Goal: Task Accomplishment & Management: Complete application form

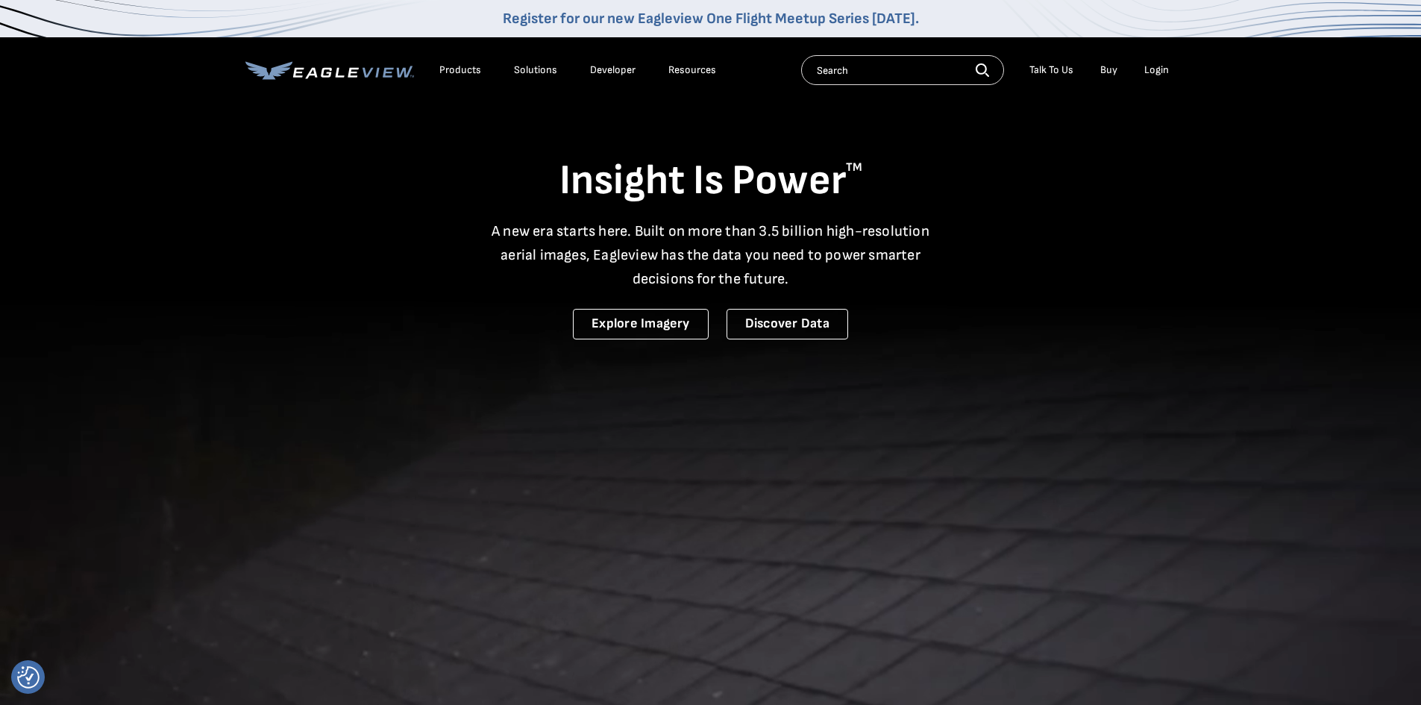
click at [1149, 66] on div "Login" at bounding box center [1156, 69] width 25 height 13
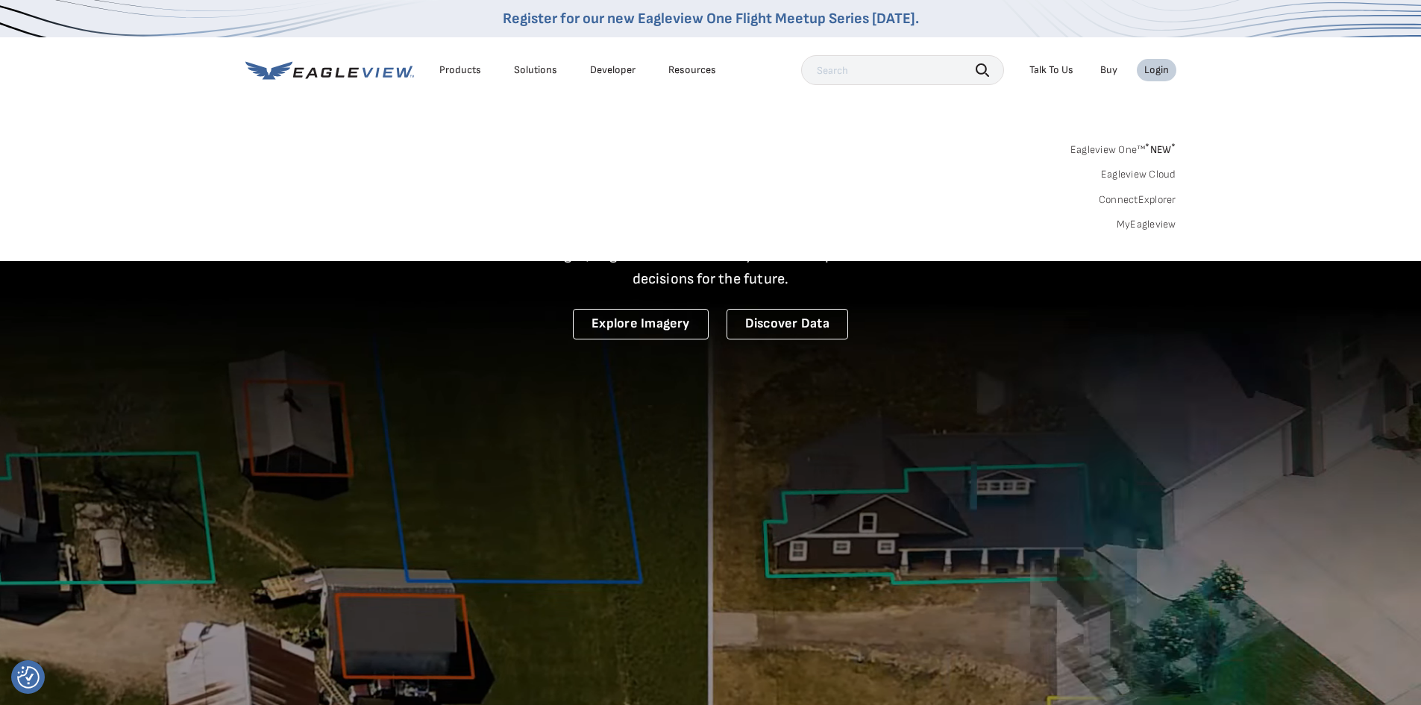
click at [1135, 223] on link "MyEagleview" at bounding box center [1146, 224] width 60 height 13
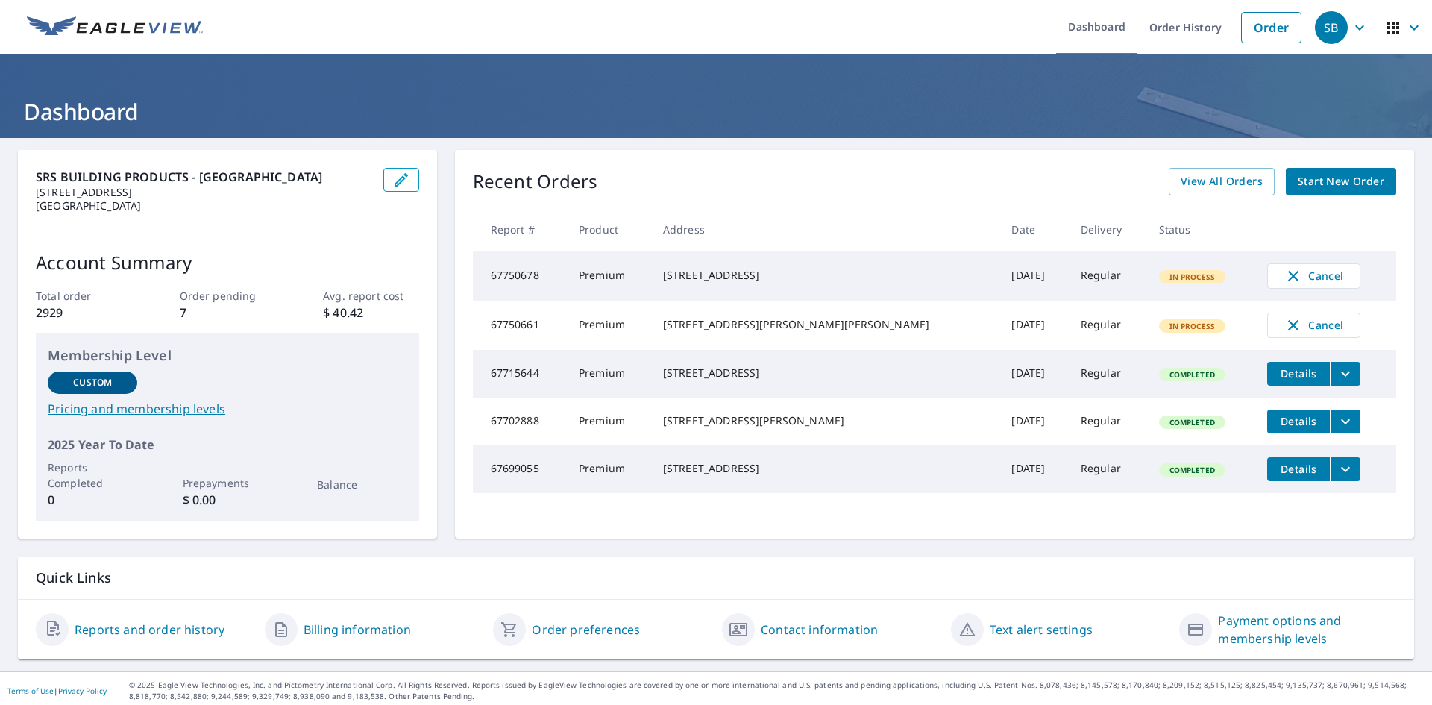
click at [1340, 182] on span "Start New Order" at bounding box center [1340, 181] width 86 height 19
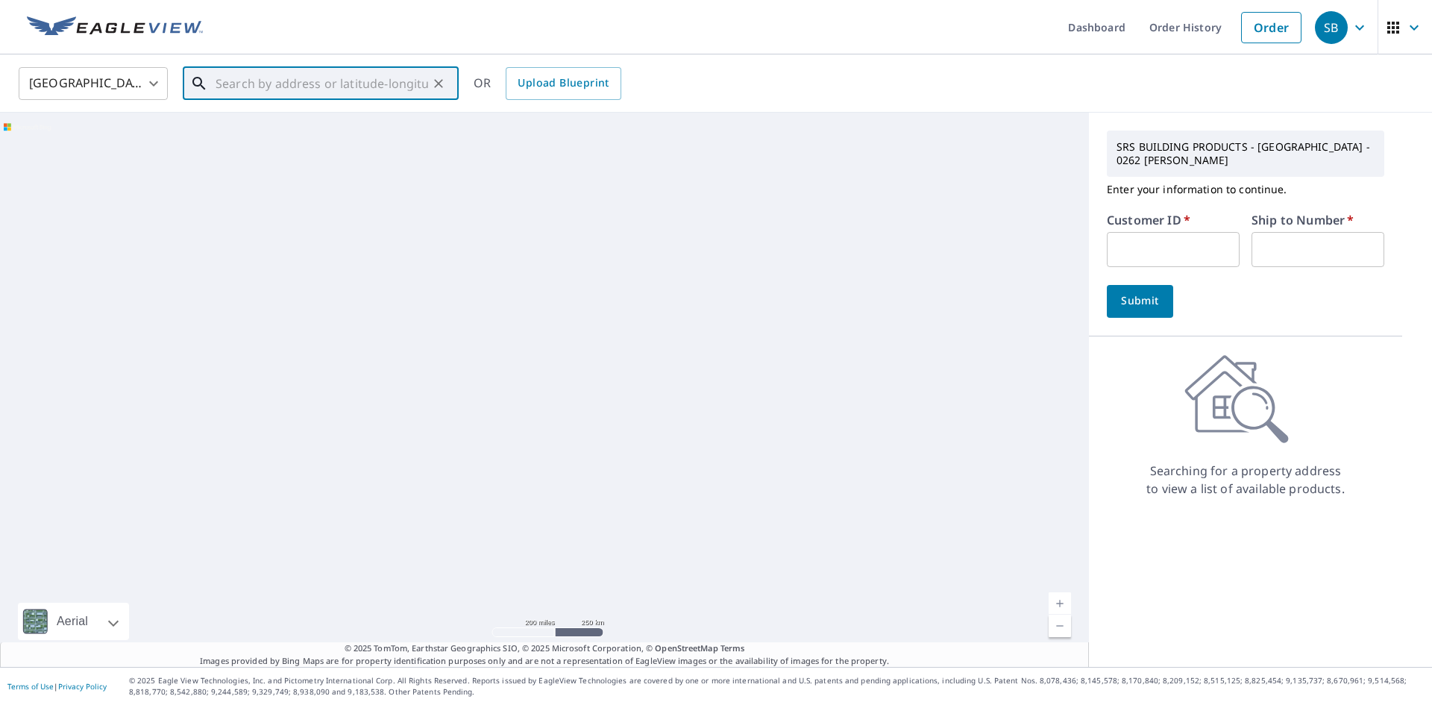
click at [358, 85] on input "text" at bounding box center [321, 84] width 213 height 42
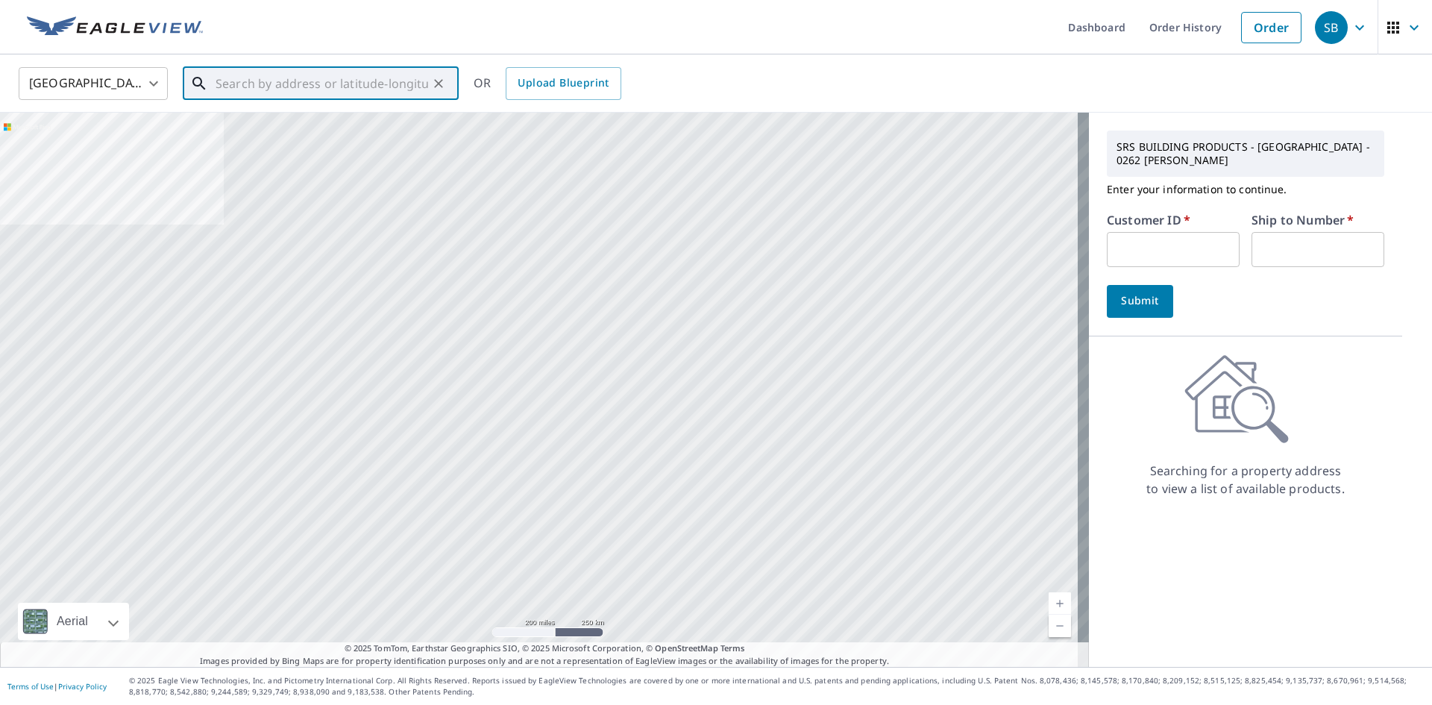
paste input "1229 Meridian St"
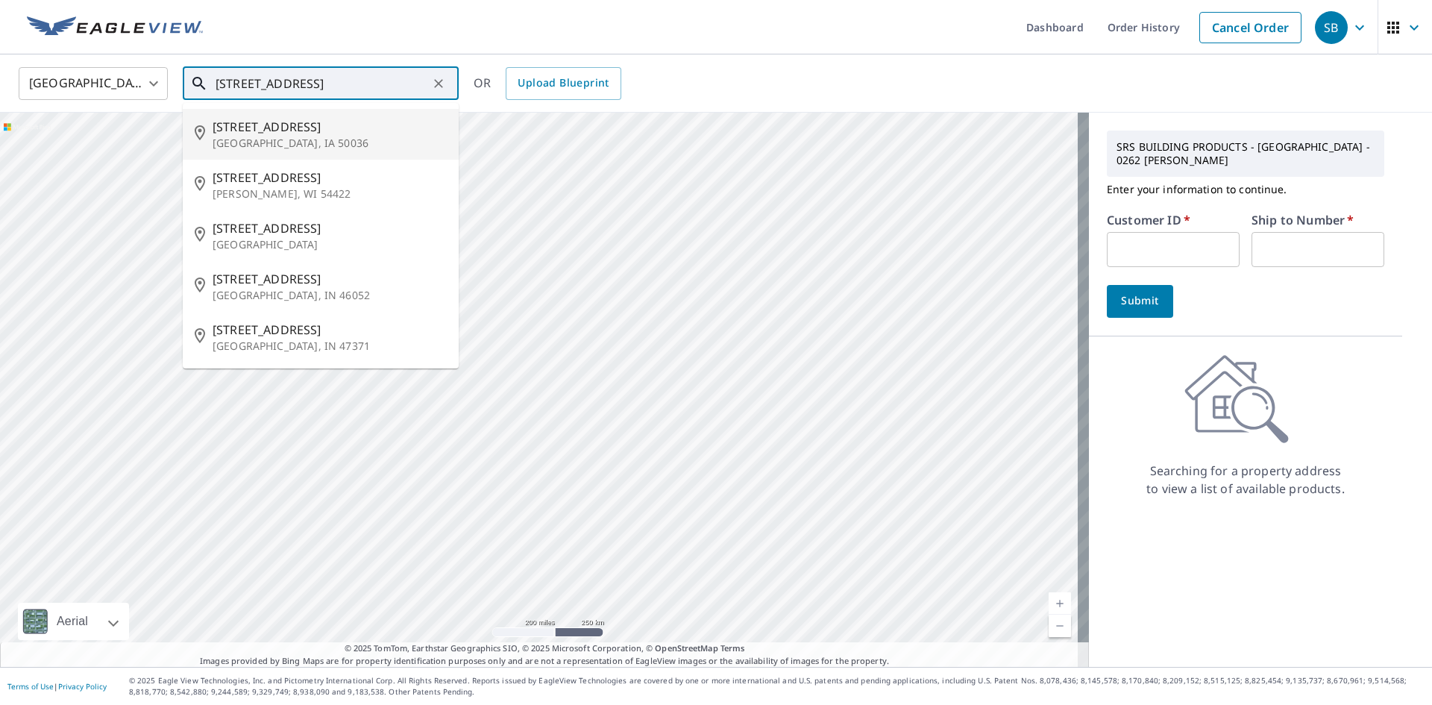
click at [291, 127] on span "1229 Meridian St" at bounding box center [330, 127] width 234 height 18
type input "1229 Meridian St Boone, IA 50036"
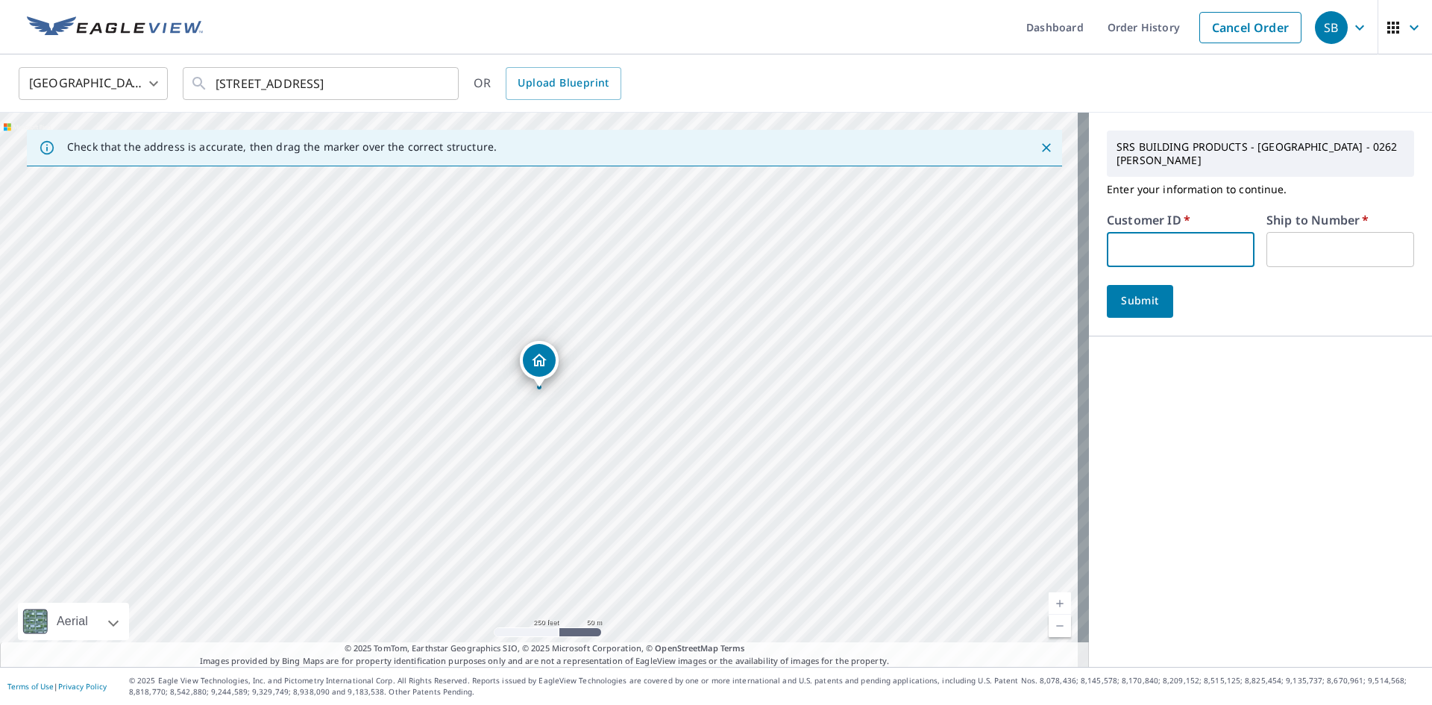
click at [1154, 245] on input "text" at bounding box center [1181, 249] width 148 height 35
type input "EAG262"
click at [1286, 236] on input "text" at bounding box center [1340, 249] width 148 height 35
type input "1"
click at [1147, 292] on span "Submit" at bounding box center [1140, 301] width 43 height 19
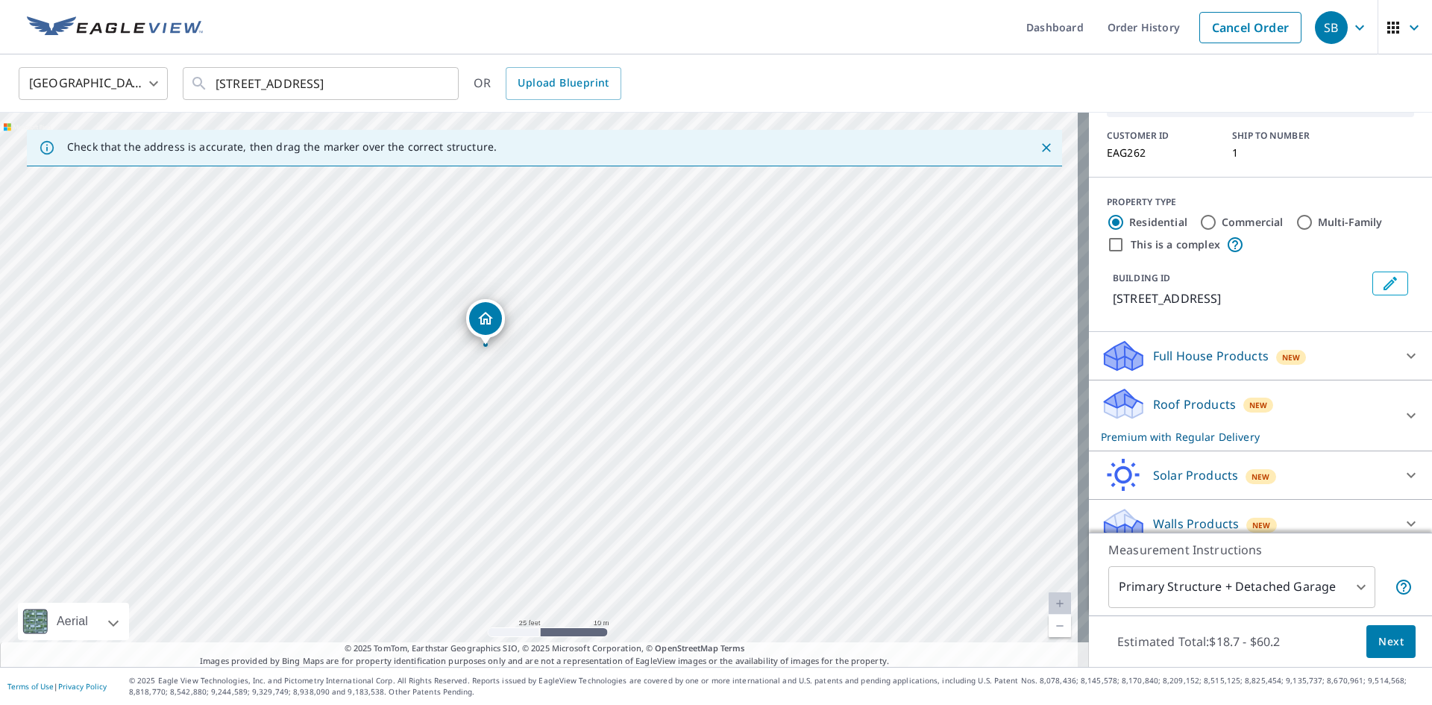
scroll to position [104, 0]
click at [1379, 646] on span "Next" at bounding box center [1390, 641] width 25 height 19
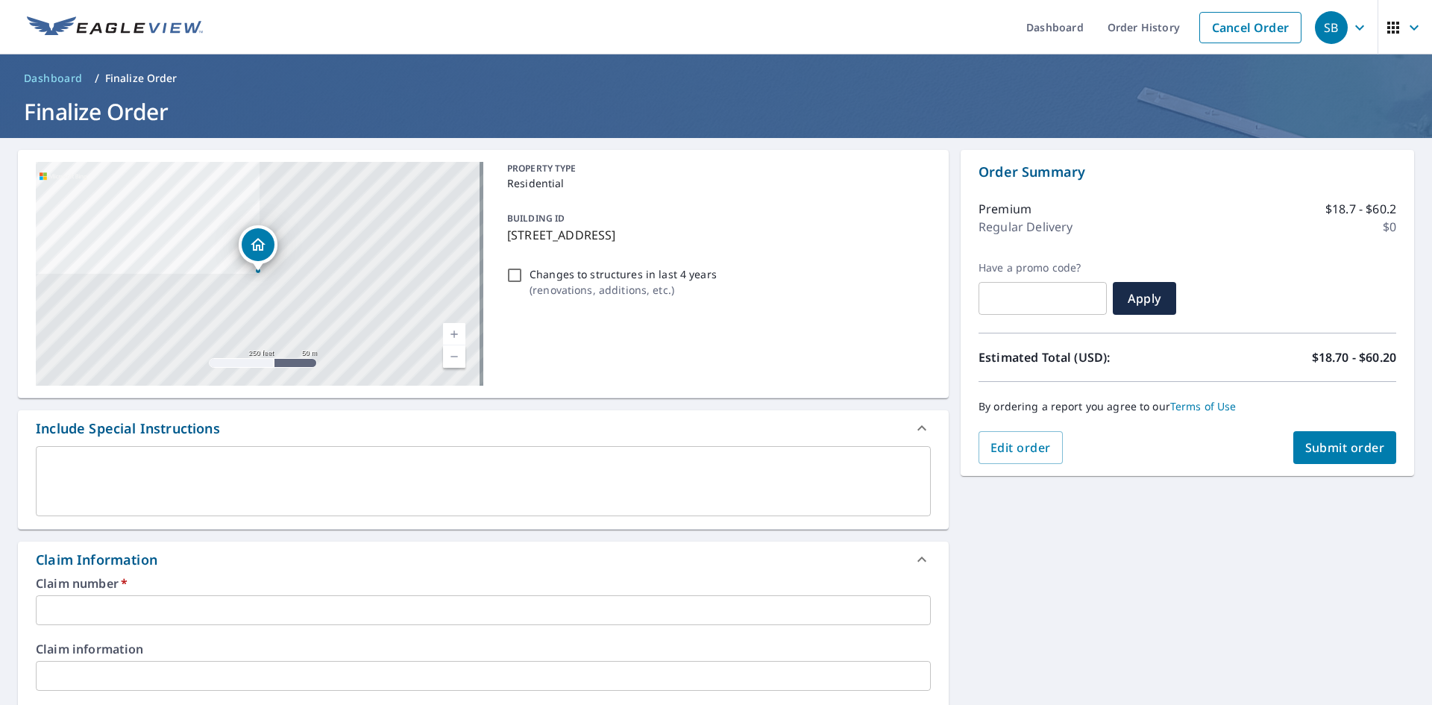
click at [130, 488] on textarea at bounding box center [483, 481] width 874 height 43
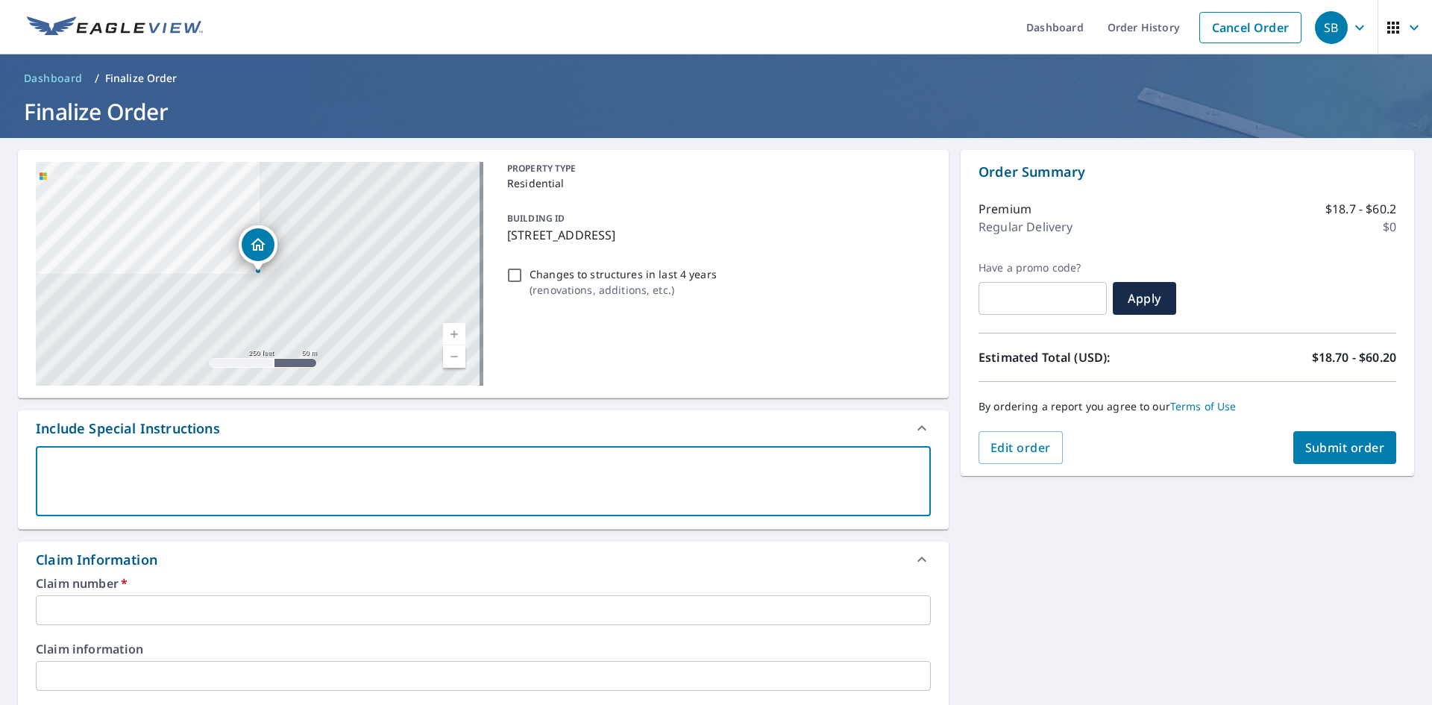
paste textarea "EAGLECONSTRUCTIONCO.865@GMAIL.COM, daniel.frankl@srsbuildingproducts.com; brett…"
type textarea "EAGLECONSTRUCTIONCO.865@GMAIL.COM, daniel.frankl@srsbuildingproducts.com; brett…"
type textarea "x"
checkbox input "true"
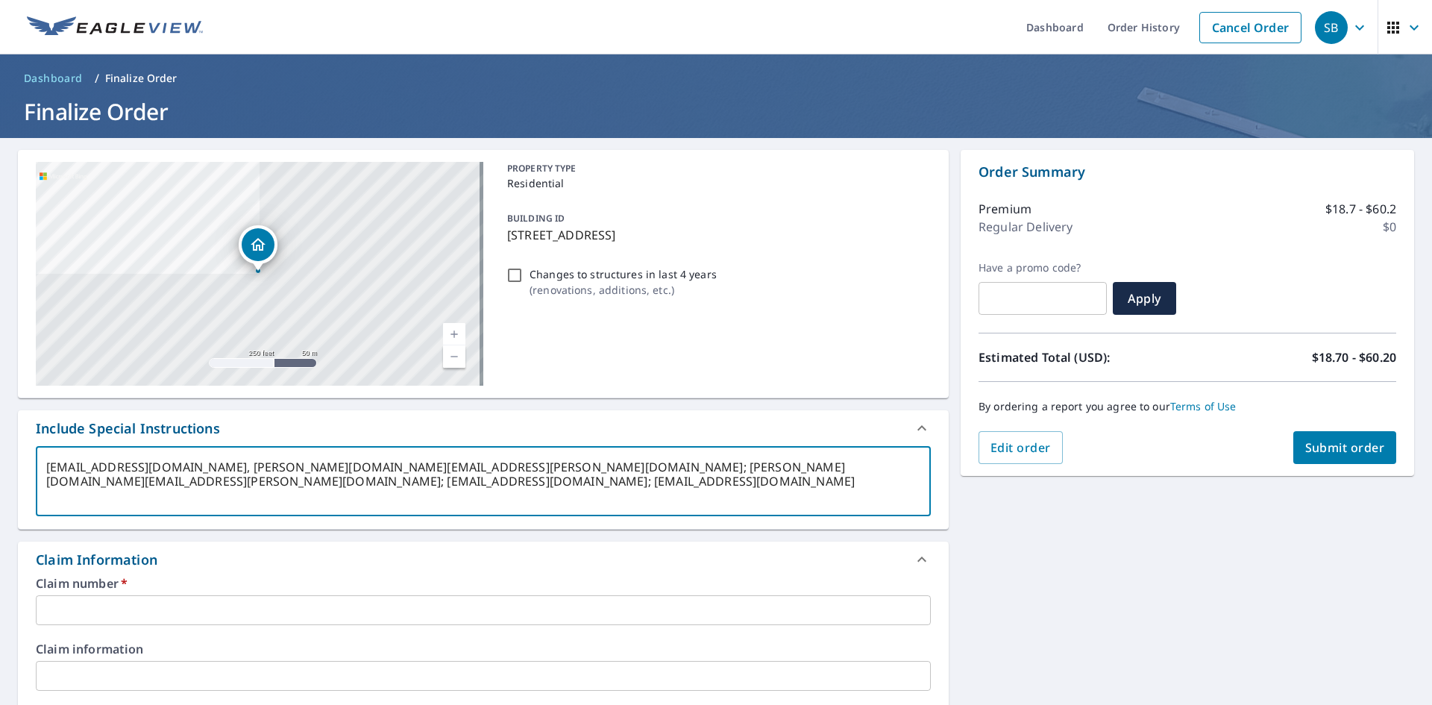
type textarea "EAGLECONSTRUCTIONCO.865@GMAIL.COM, daniel.frankl@srsbuildingproducts.com; brett…"
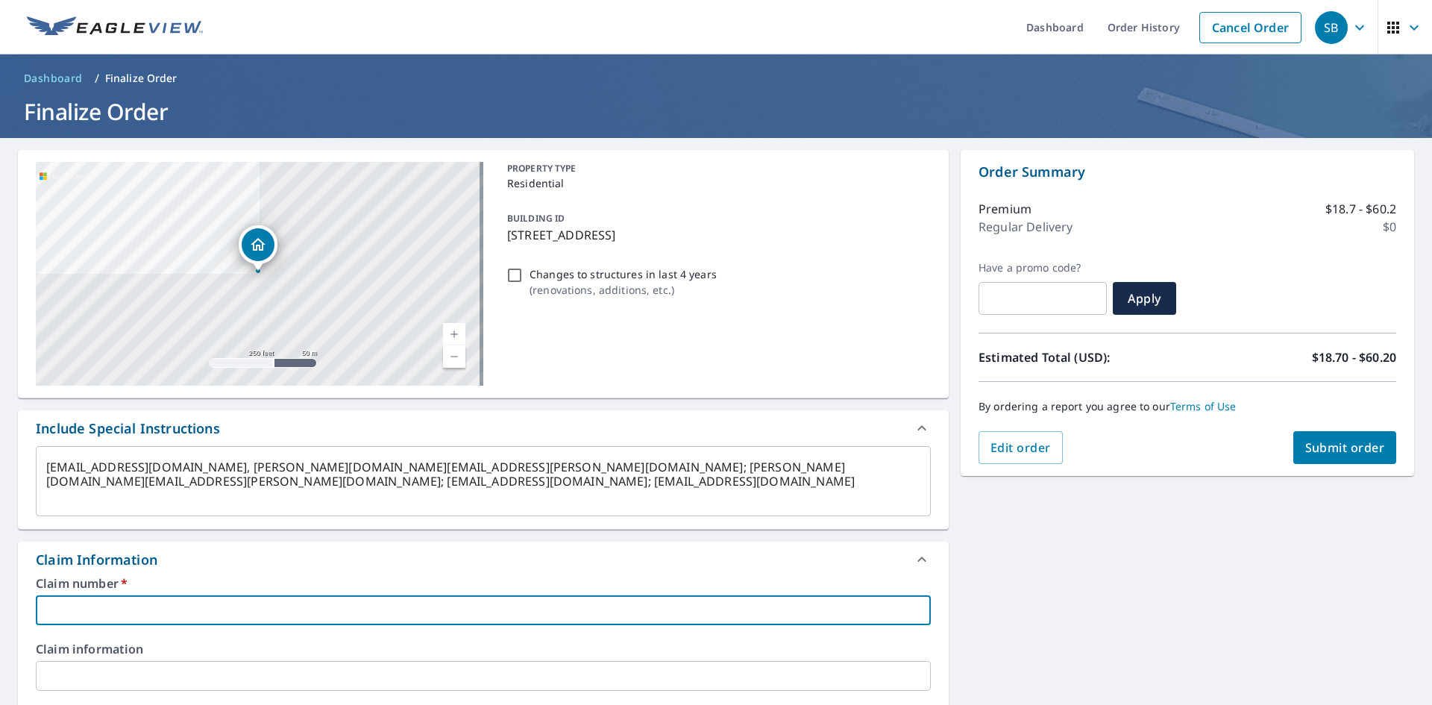
click at [143, 611] on input "text" at bounding box center [483, 610] width 895 height 30
type textarea "x"
type input "E"
checkbox input "true"
type textarea "x"
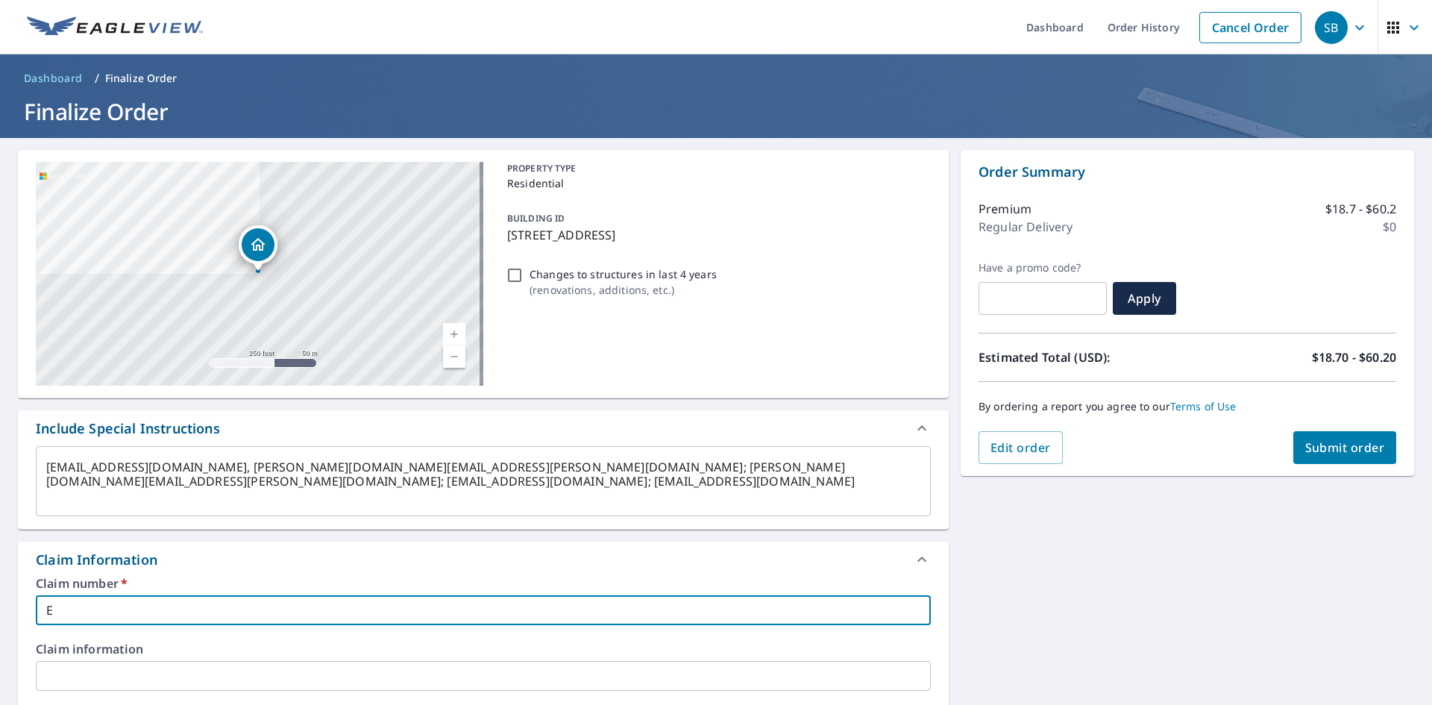
type input "EA"
checkbox input "true"
type textarea "x"
type input "EAG"
checkbox input "true"
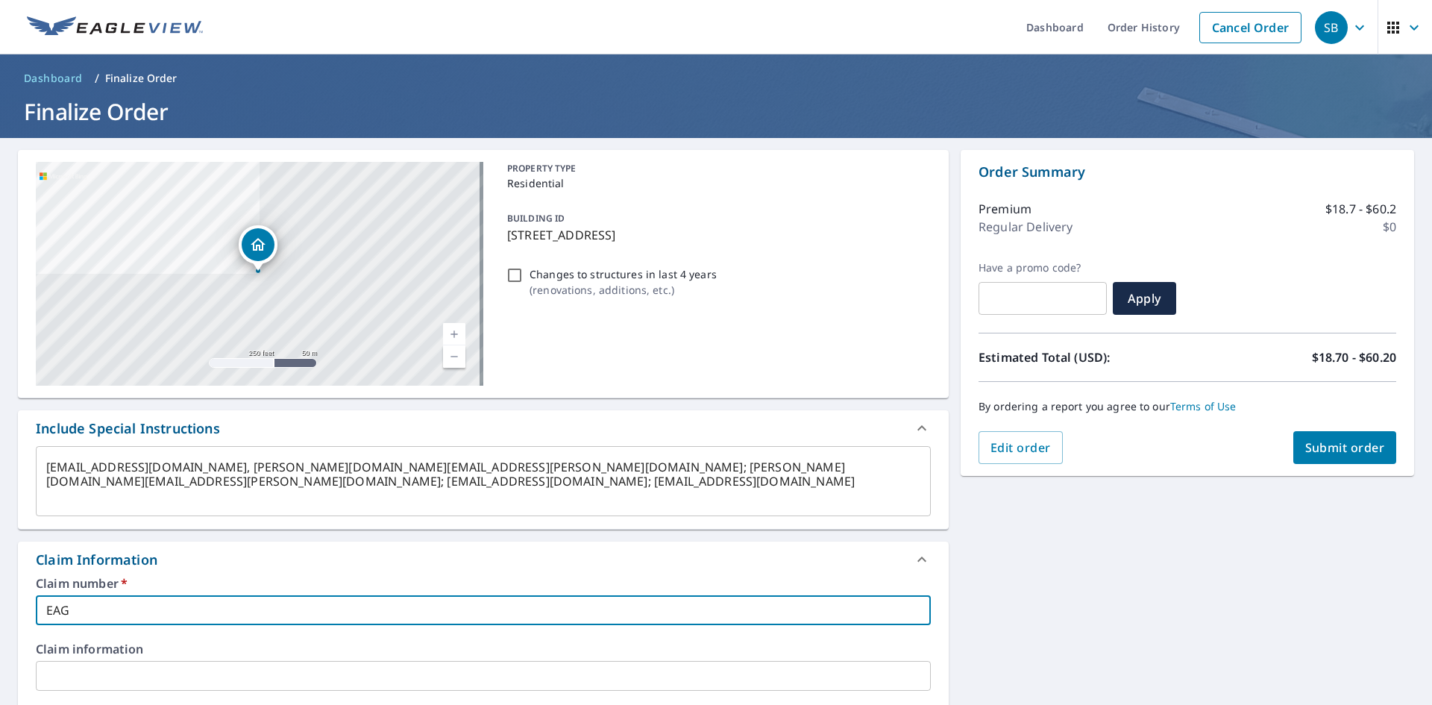
type input "EAG262"
type textarea "x"
checkbox input "true"
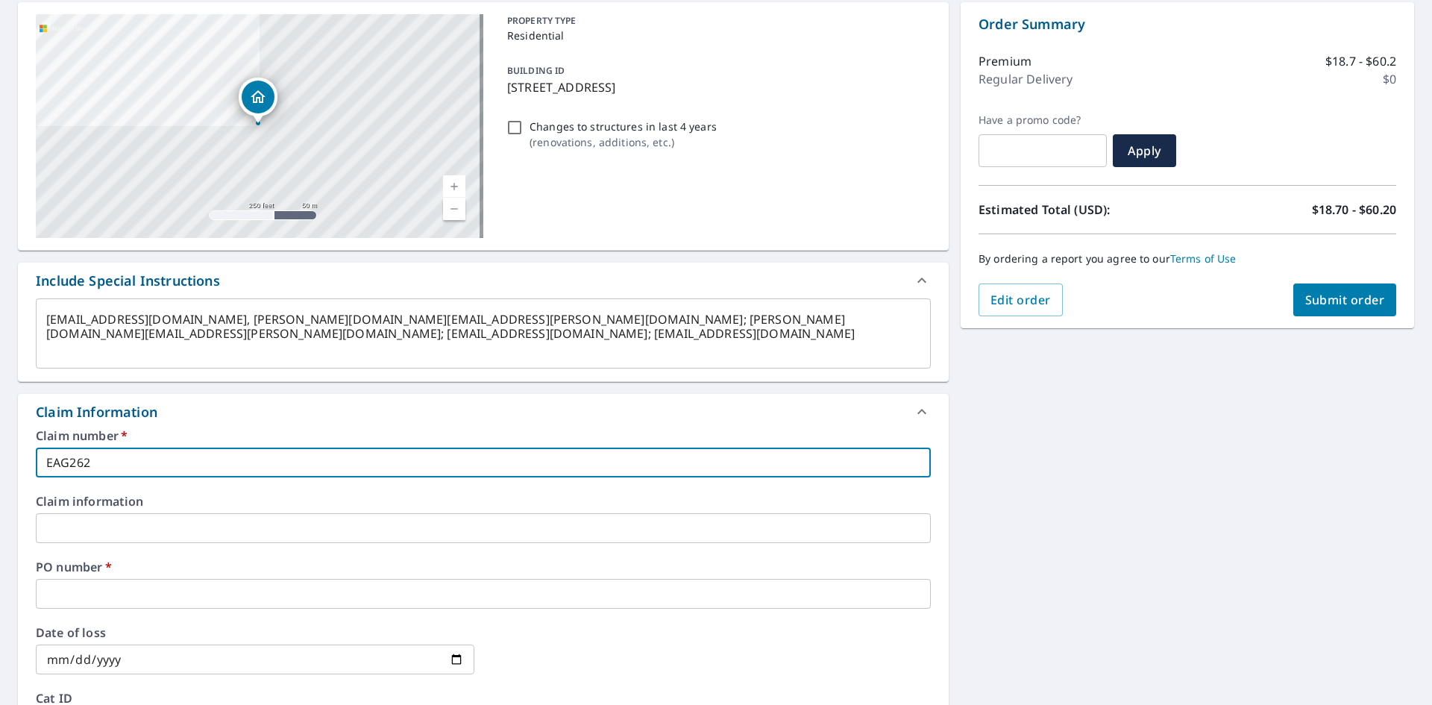
scroll to position [149, 0]
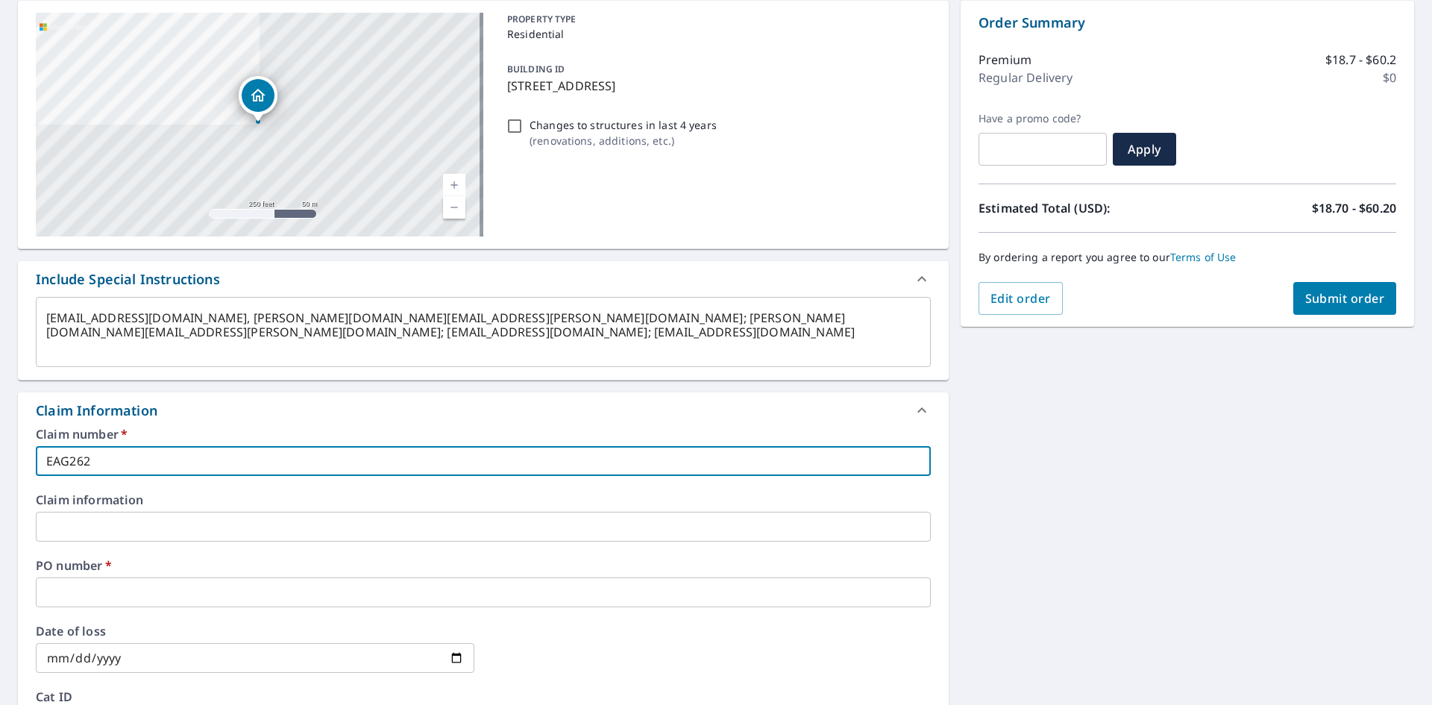
click at [163, 597] on input "text" at bounding box center [483, 592] width 895 height 30
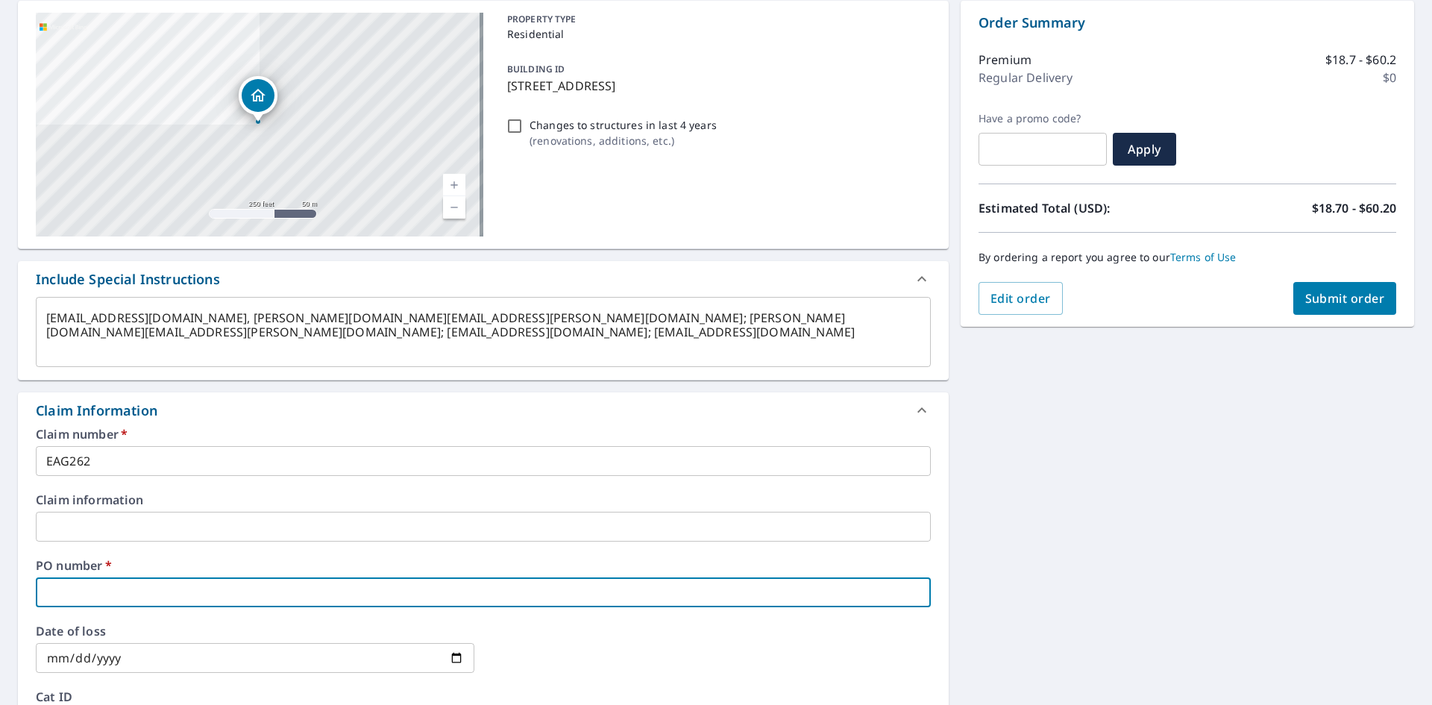
paste input "1229 Meridian St"
type textarea "x"
type input "1229 Meridian St"
checkbox input "true"
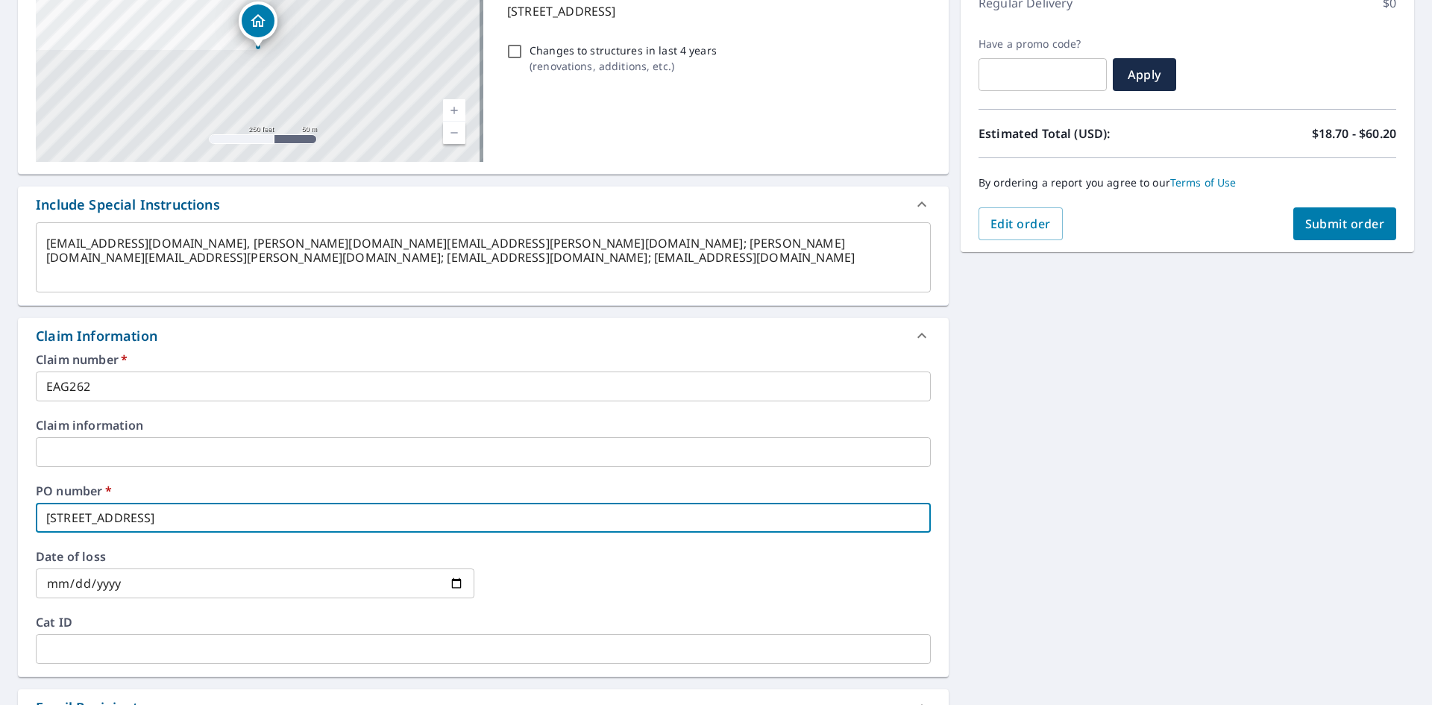
type input "1229 Meridian St"
click at [917, 336] on icon at bounding box center [921, 335] width 9 height 5
type textarea "x"
checkbox input "true"
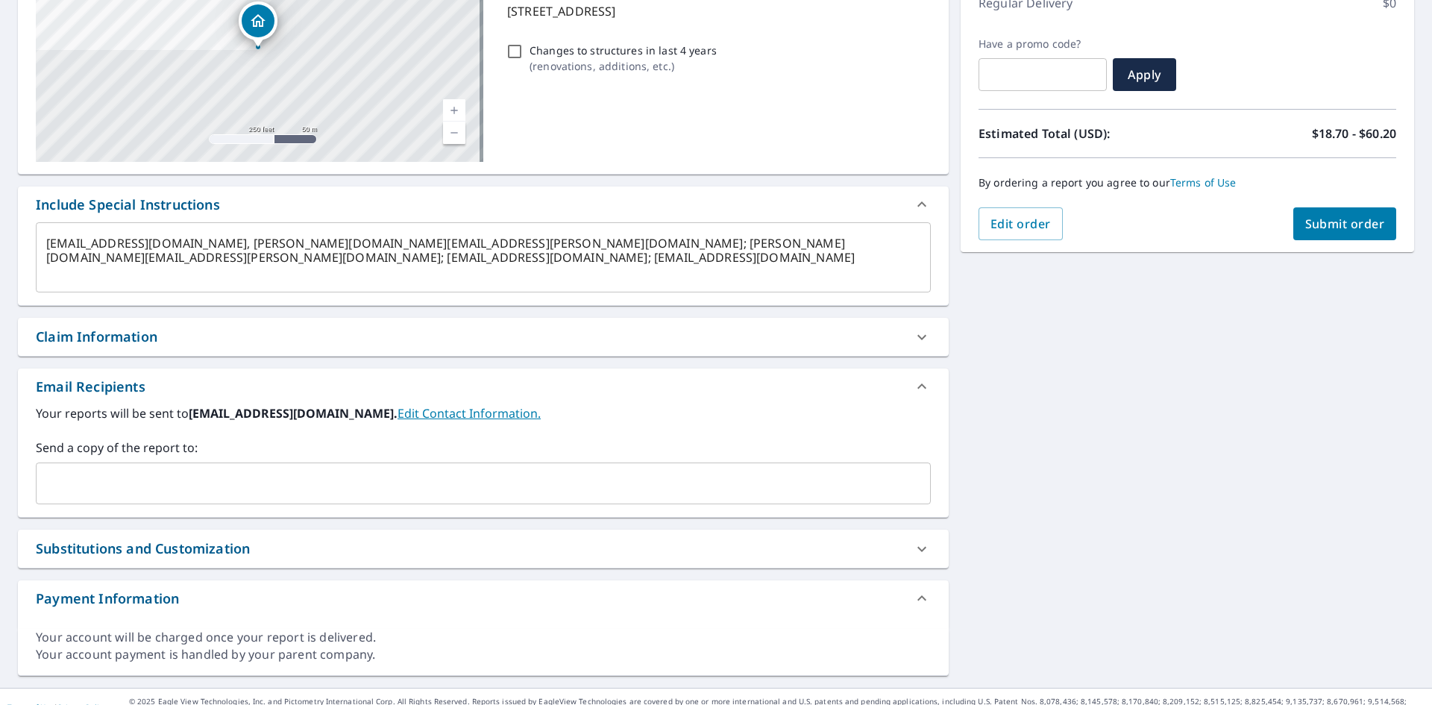
type textarea "x"
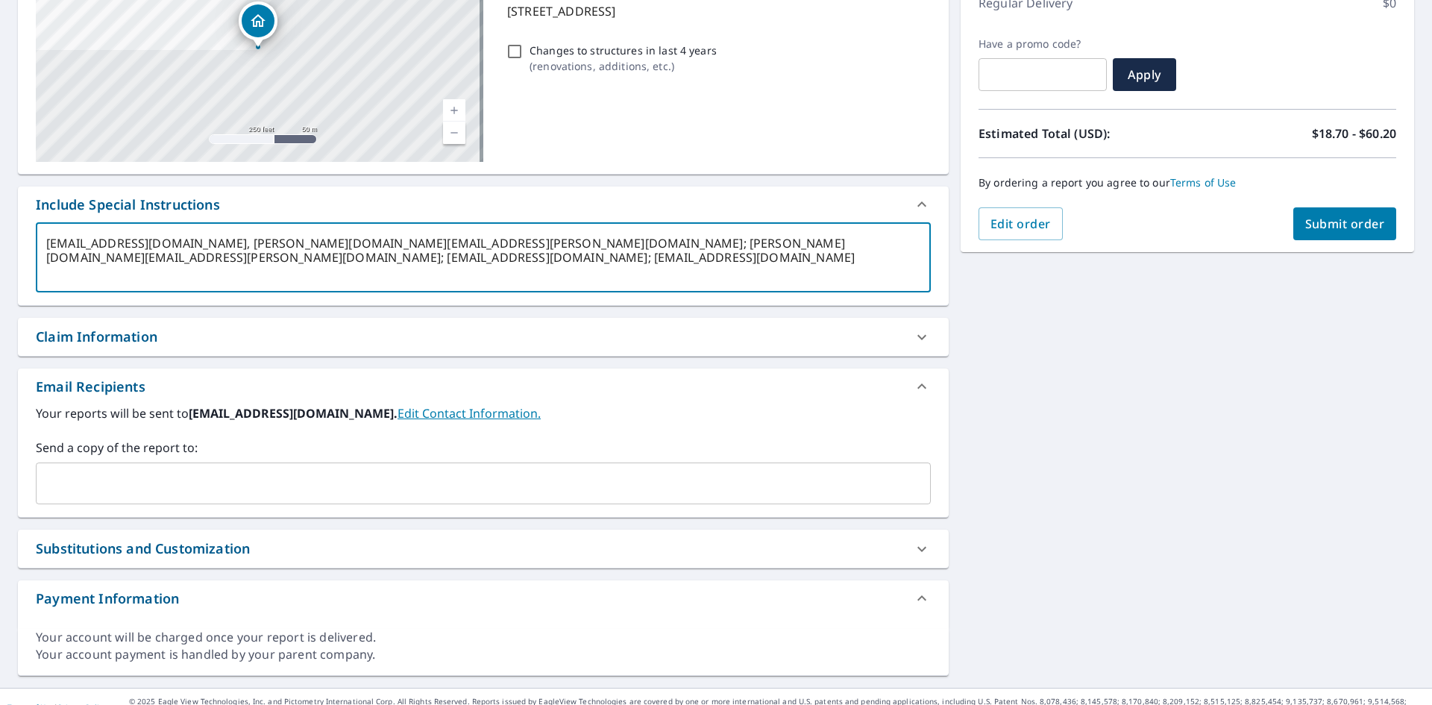
drag, startPoint x: 48, startPoint y: 242, endPoint x: 290, endPoint y: 244, distance: 241.6
click at [290, 244] on textarea "EAGLECONSTRUCTIONCO.865@GMAIL.COM, daniel.frankl@srsbuildingproducts.com; brett…" at bounding box center [483, 257] width 874 height 43
type textarea ", daniel.frankl@srsbuildingproducts.com; brett.kenyon@srsbuildingproducts.com; …"
type textarea "x"
type input "EAGLECONSTRUCTIONCO.865@GMAIL.COM"
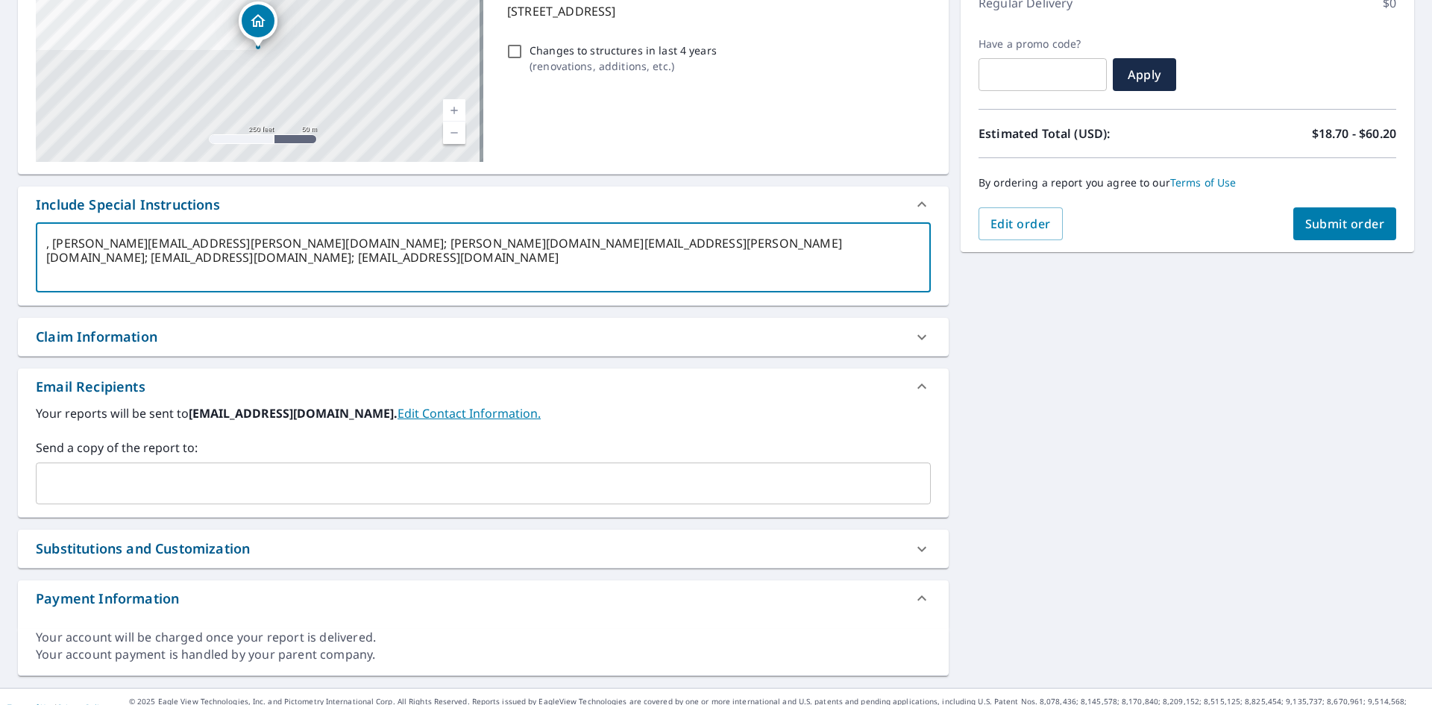
checkbox input "true"
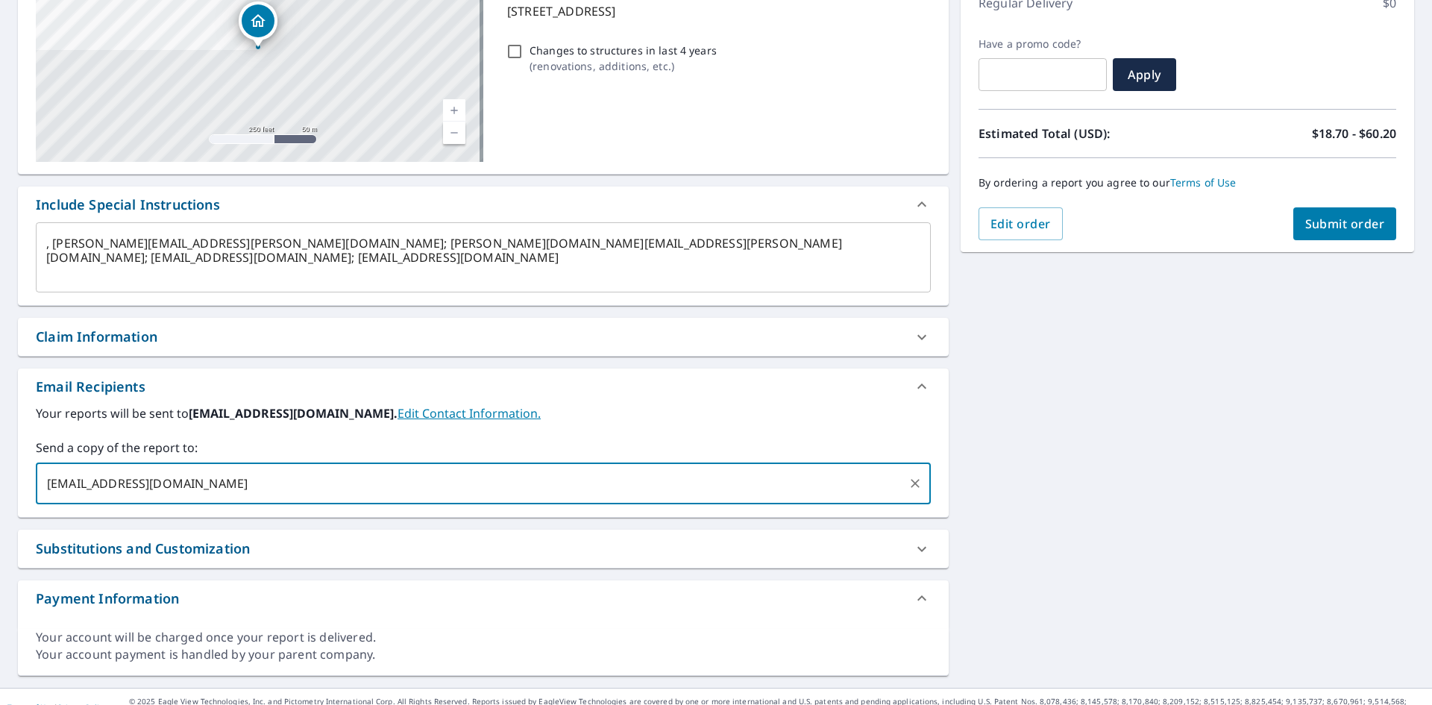
type input "EAGLECONSTRUCTIONCO.865@GMAIL.COM"
type textarea "x"
checkbox input "true"
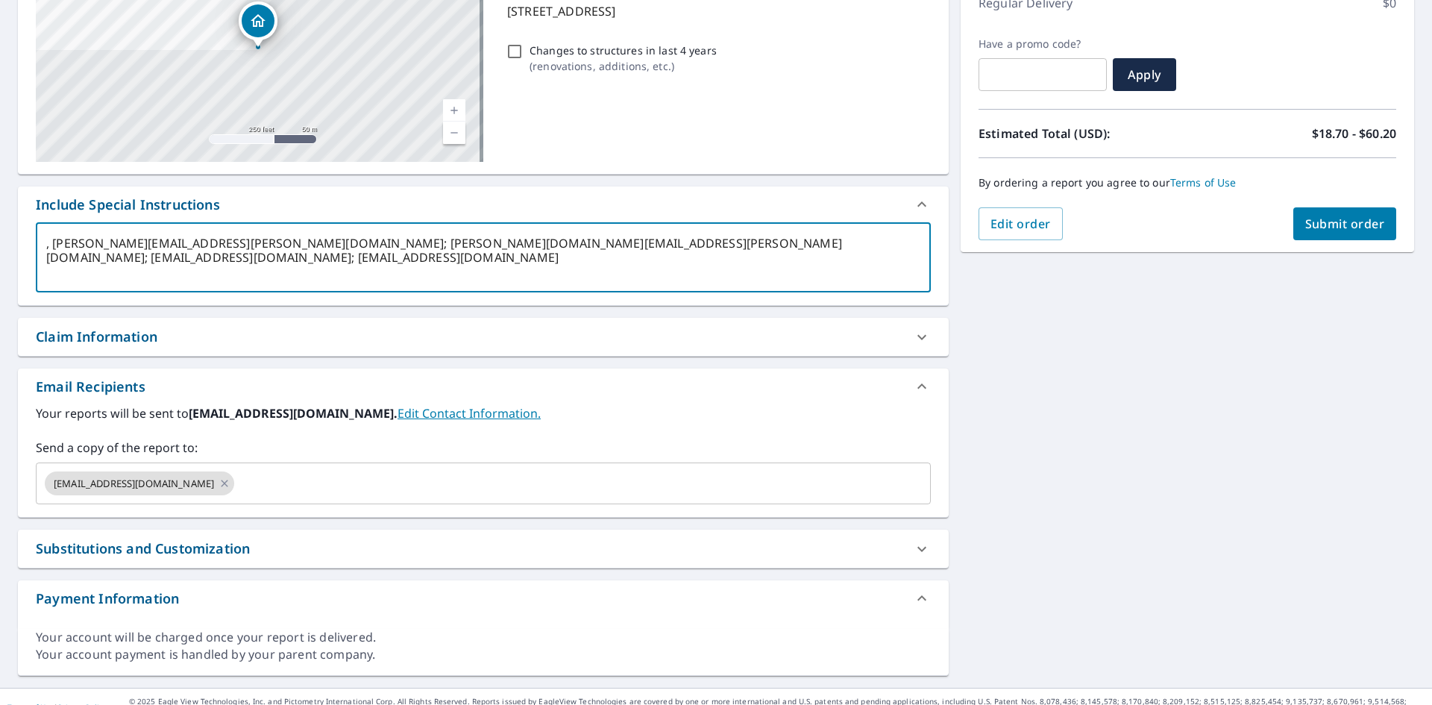
drag, startPoint x: 55, startPoint y: 245, endPoint x: 275, endPoint y: 246, distance: 220.0
click at [275, 246] on textarea ", daniel.frankl@srsbuildingproducts.com; brett.kenyon@srsbuildingproducts.com; …" at bounding box center [483, 257] width 874 height 43
type textarea ", ; brett.kenyon@srsbuildingproducts.com; barmstrong@srsbuildingproducts.com; M…"
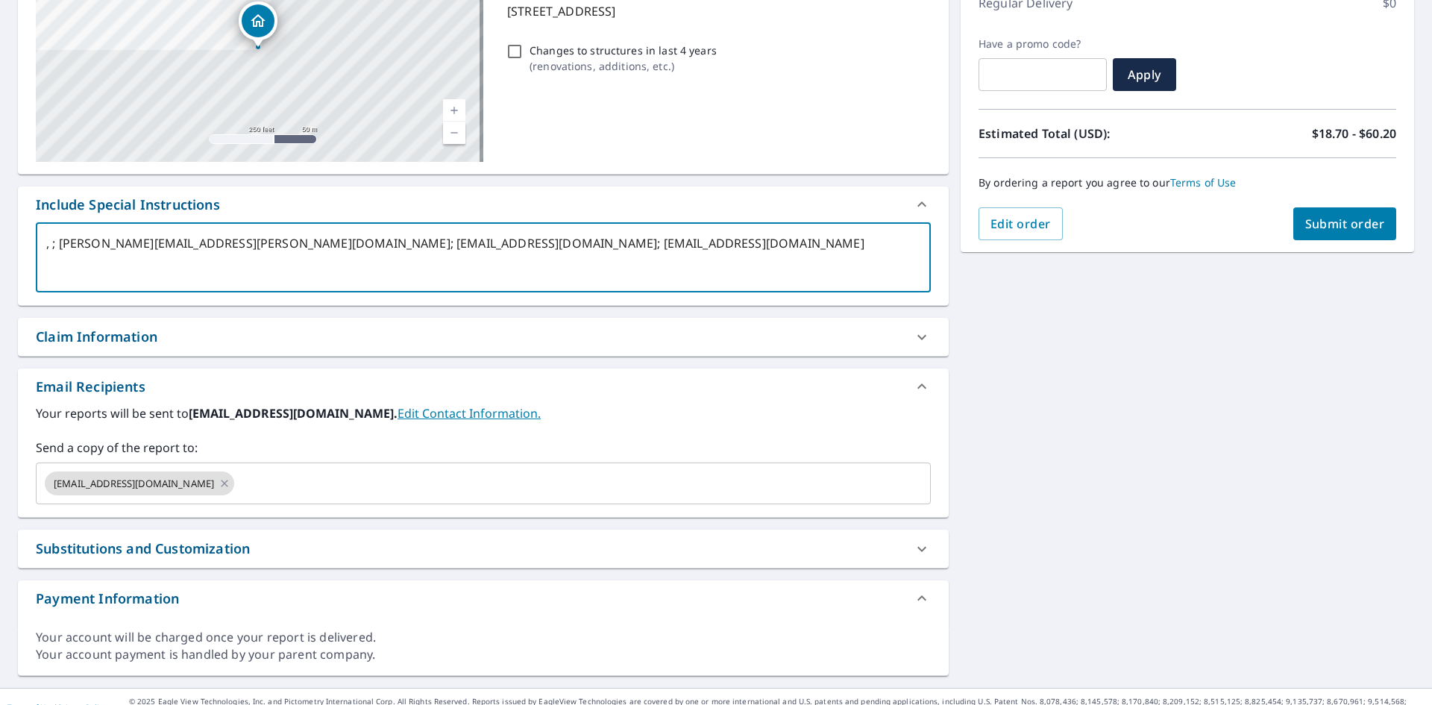
type textarea "x"
type input "daniel.frankl@srsbuildingproducts.com"
checkbox input "true"
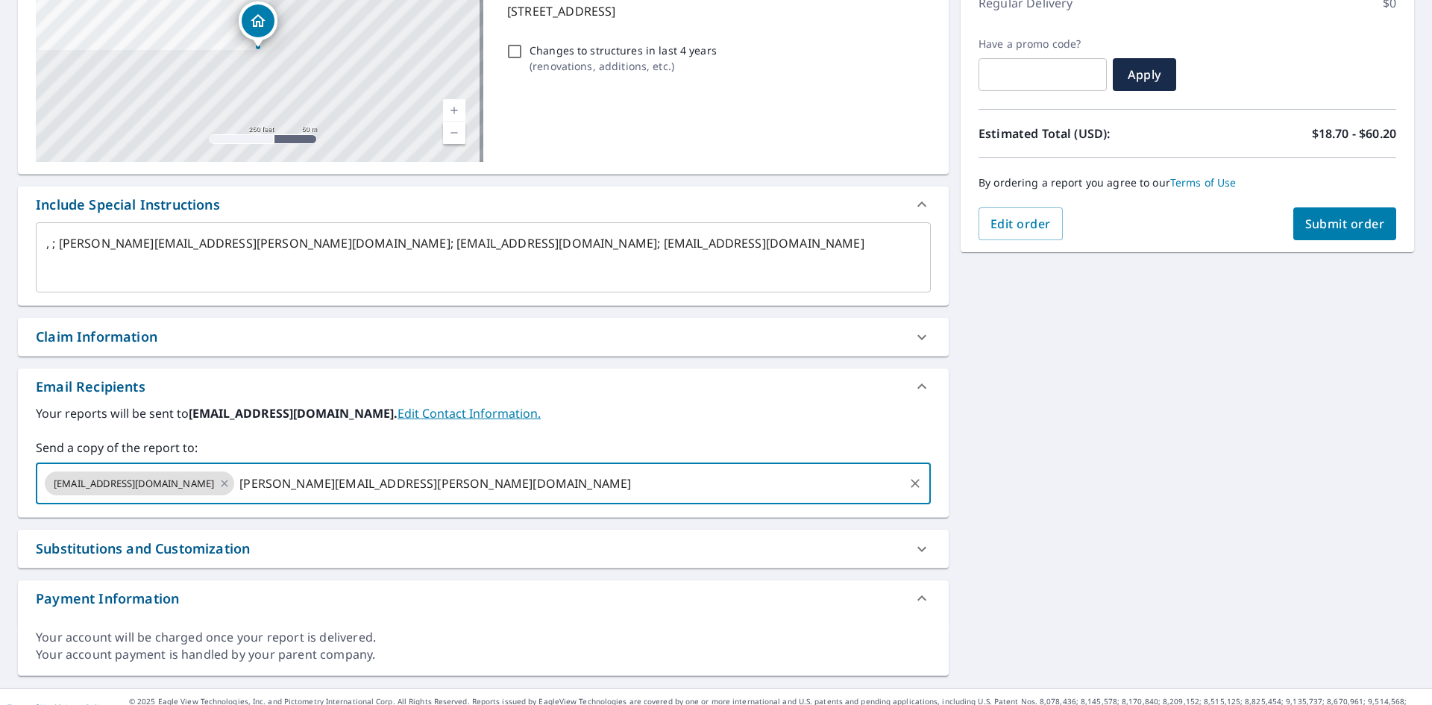
type input "daniel.frankl@srsbuildingproducts.com"
type textarea "x"
checkbox input "true"
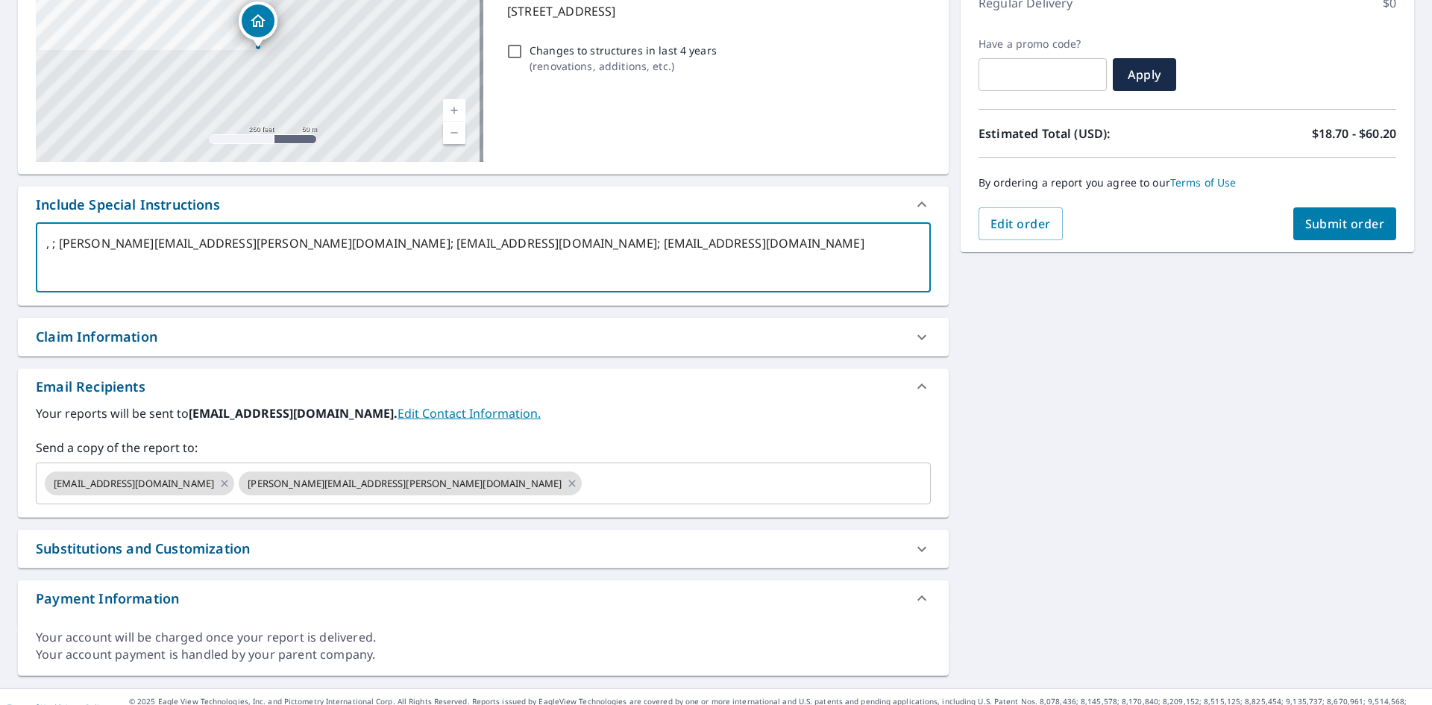
drag, startPoint x: 291, startPoint y: 241, endPoint x: 509, endPoint y: 249, distance: 218.6
click at [509, 249] on textarea ", ; brett.kenyon@srsbuildingproducts.com; barmstrong@srsbuildingproducts.com; M…" at bounding box center [483, 257] width 874 height 43
click at [555, 252] on textarea ", ; brett.kenyon@srsbuildingproducts.com; barmstrong@srsbuildingproducts.com; M…" at bounding box center [483, 257] width 874 height 43
drag, startPoint x: 517, startPoint y: 247, endPoint x: 732, endPoint y: 255, distance: 214.9
click at [732, 255] on textarea ", ; brett.kenyon@srsbuildingproducts.com; barmstrong@srsbuildingproducts.com; M…" at bounding box center [483, 257] width 874 height 43
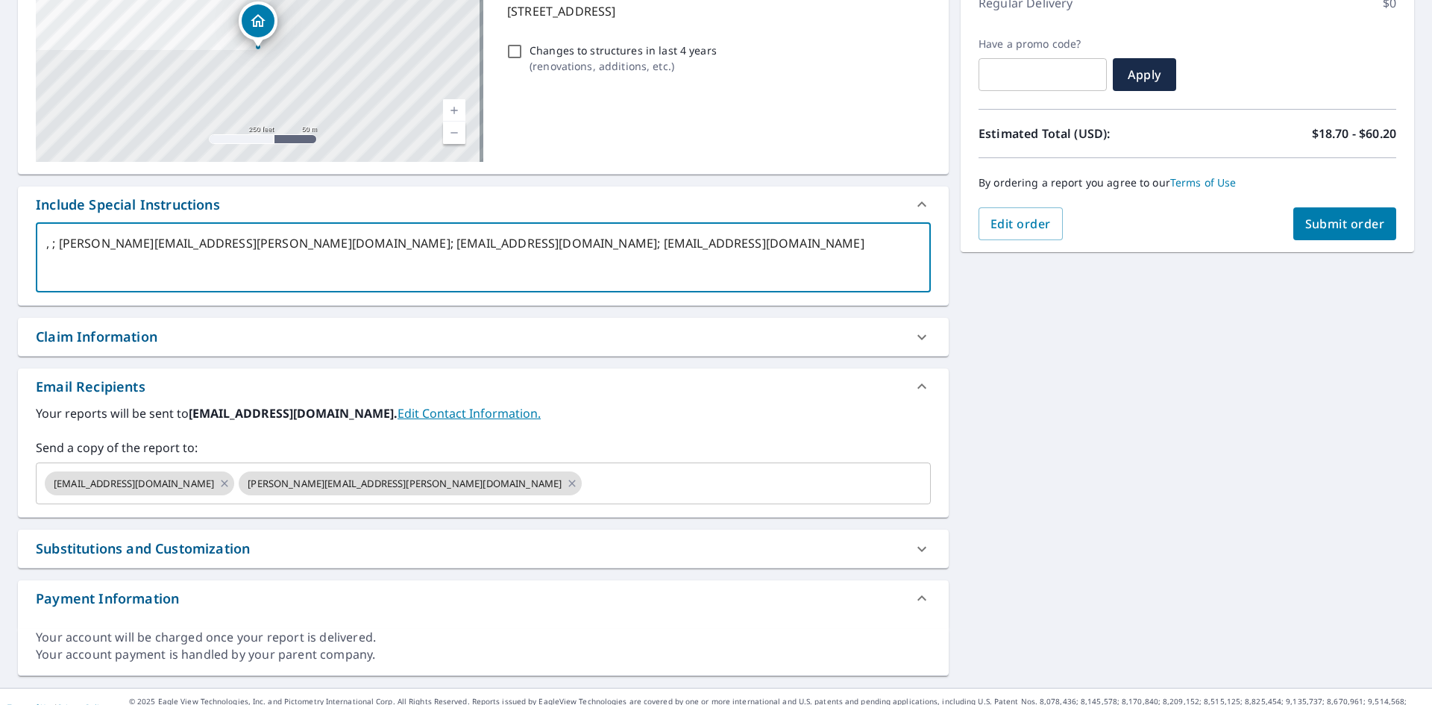
type textarea ", ; brett.kenyon@srsbuildingproducts.com; barmstrong@srsbuildingproducts.com;"
type textarea "x"
type input "MBurton@srsbuildingproducts.com"
checkbox input "true"
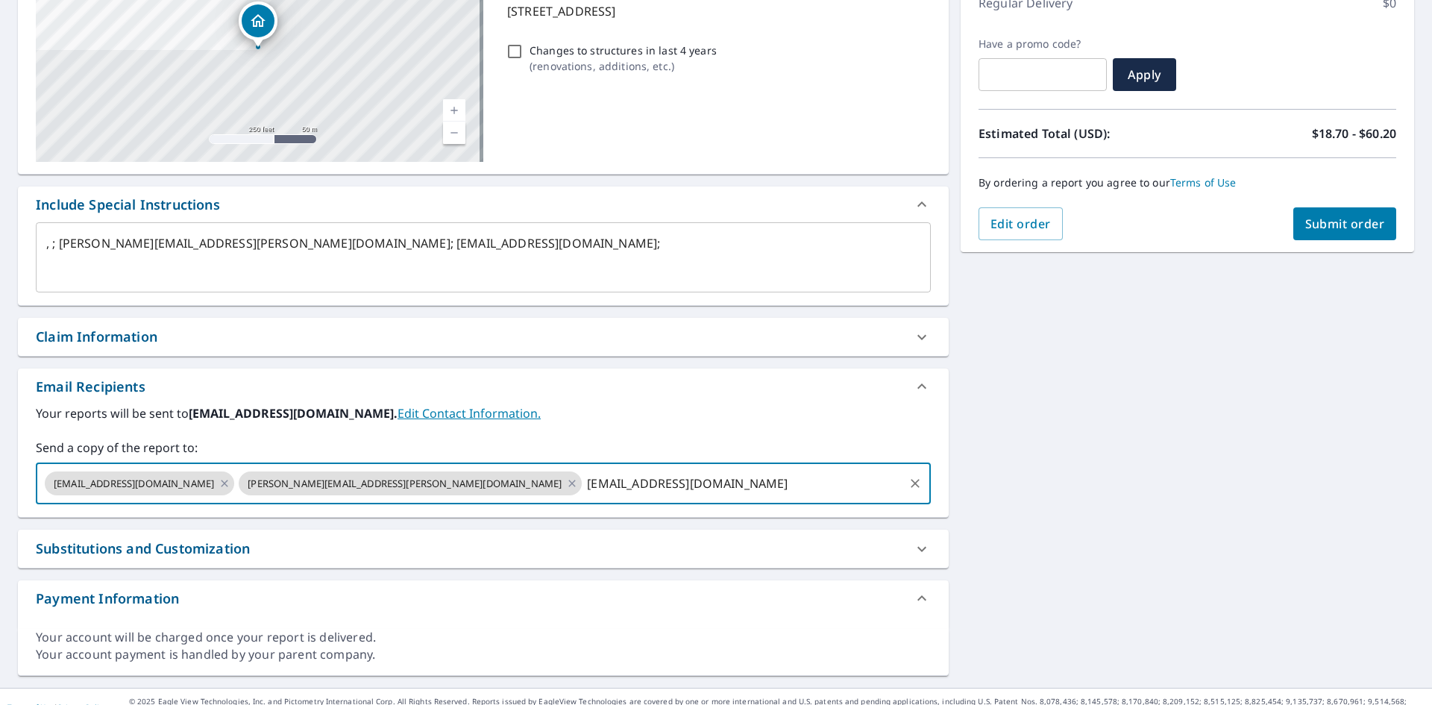
type input "MBurton@srsbuildingproducts.com"
type textarea "x"
checkbox input "true"
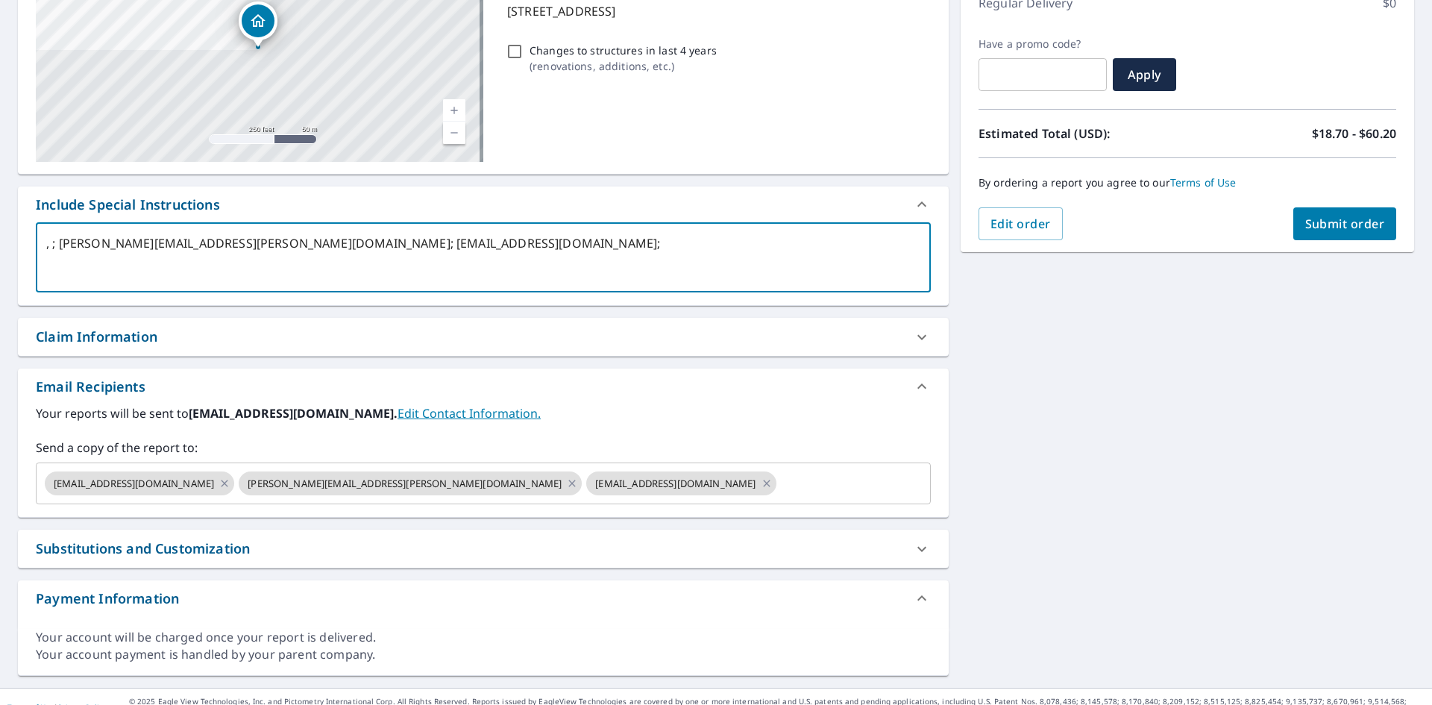
drag, startPoint x: 539, startPoint y: 240, endPoint x: -114, endPoint y: 198, distance: 654.6
click at [0, 198] on html "SB SB Dashboard Order History Cancel Order SB Dashboard / Finalize Order Finali…" at bounding box center [716, 352] width 1432 height 705
checkbox input "true"
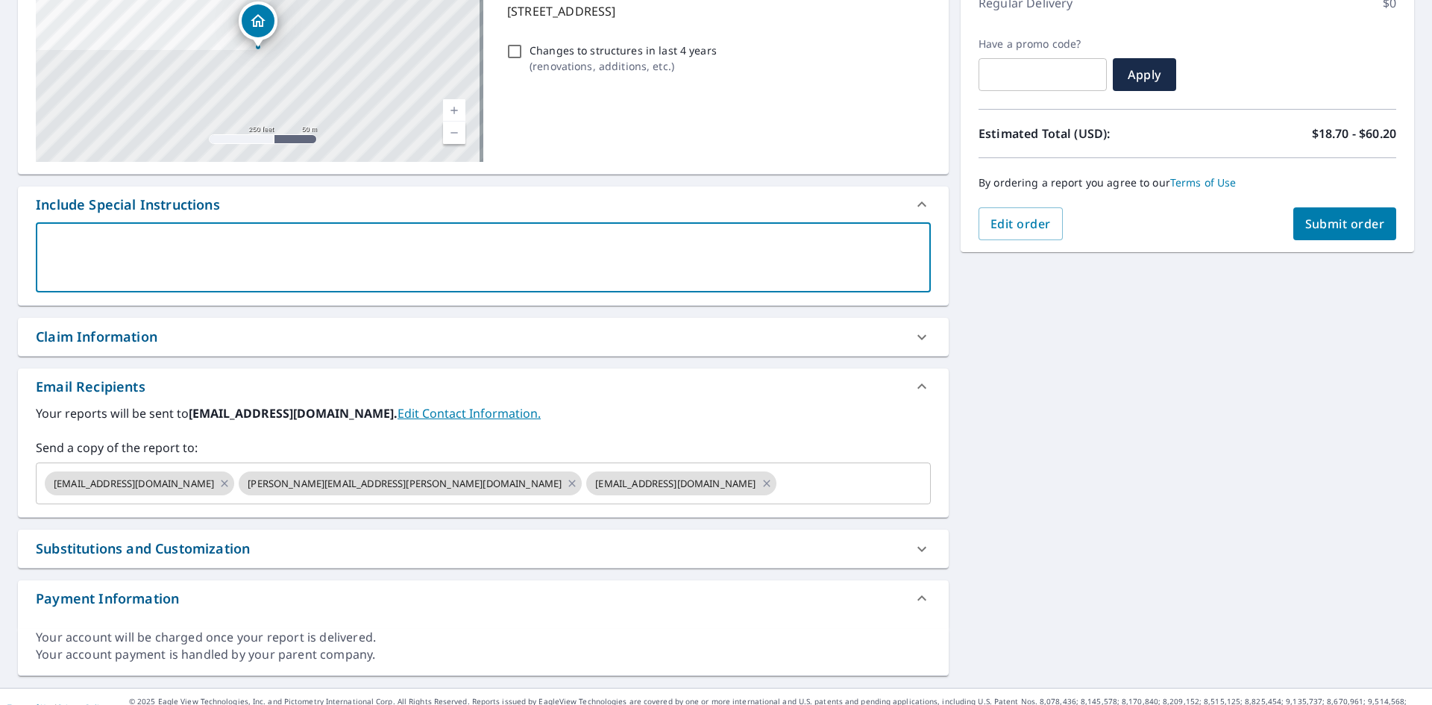
click at [1309, 229] on span "Submit order" at bounding box center [1345, 223] width 80 height 16
checkbox input "true"
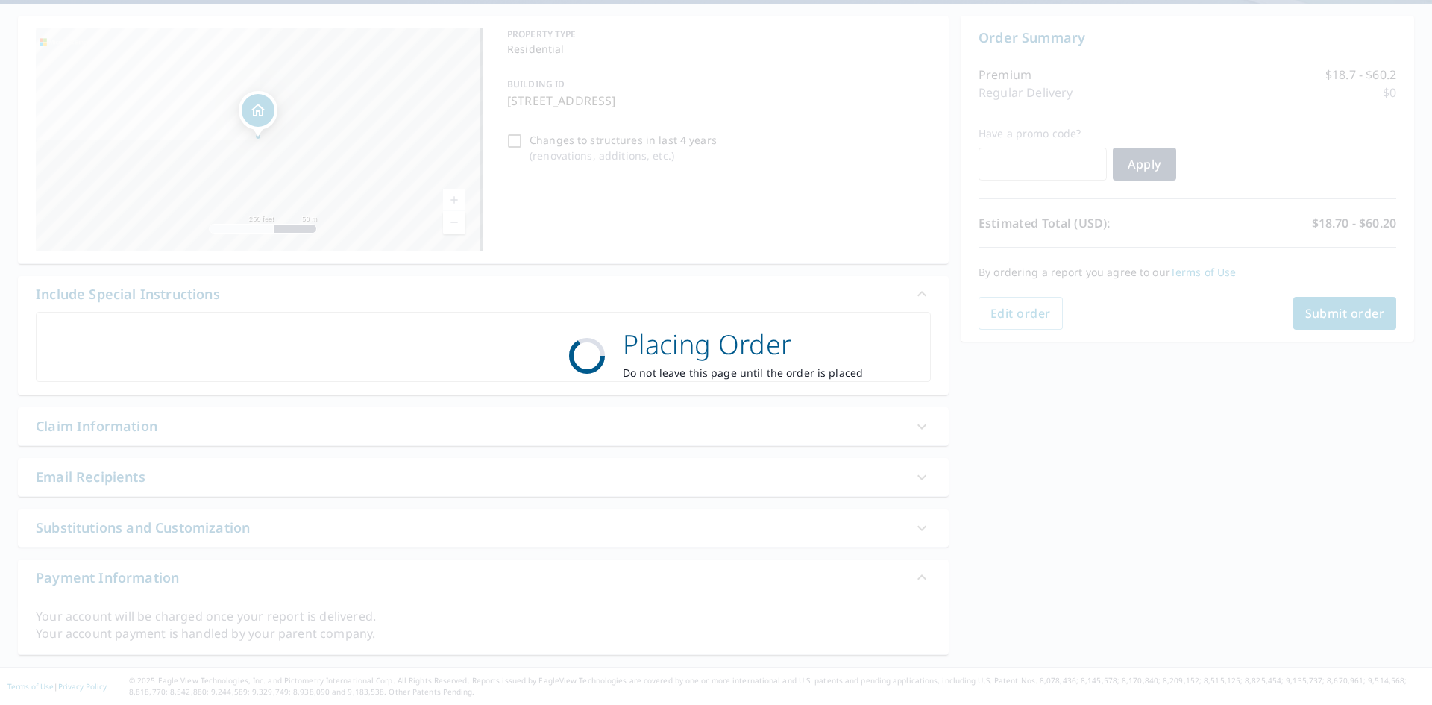
scroll to position [0, 0]
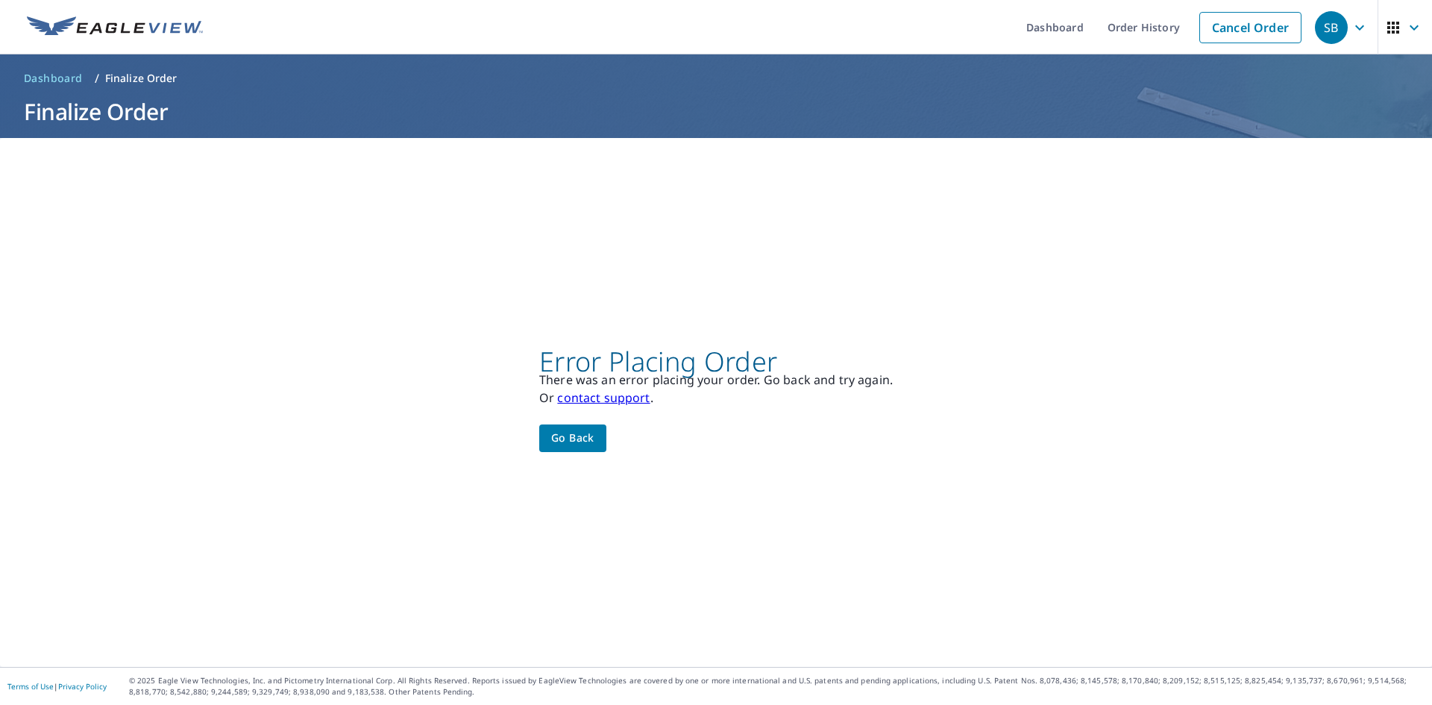
click at [580, 440] on span "Go back" at bounding box center [572, 438] width 43 height 19
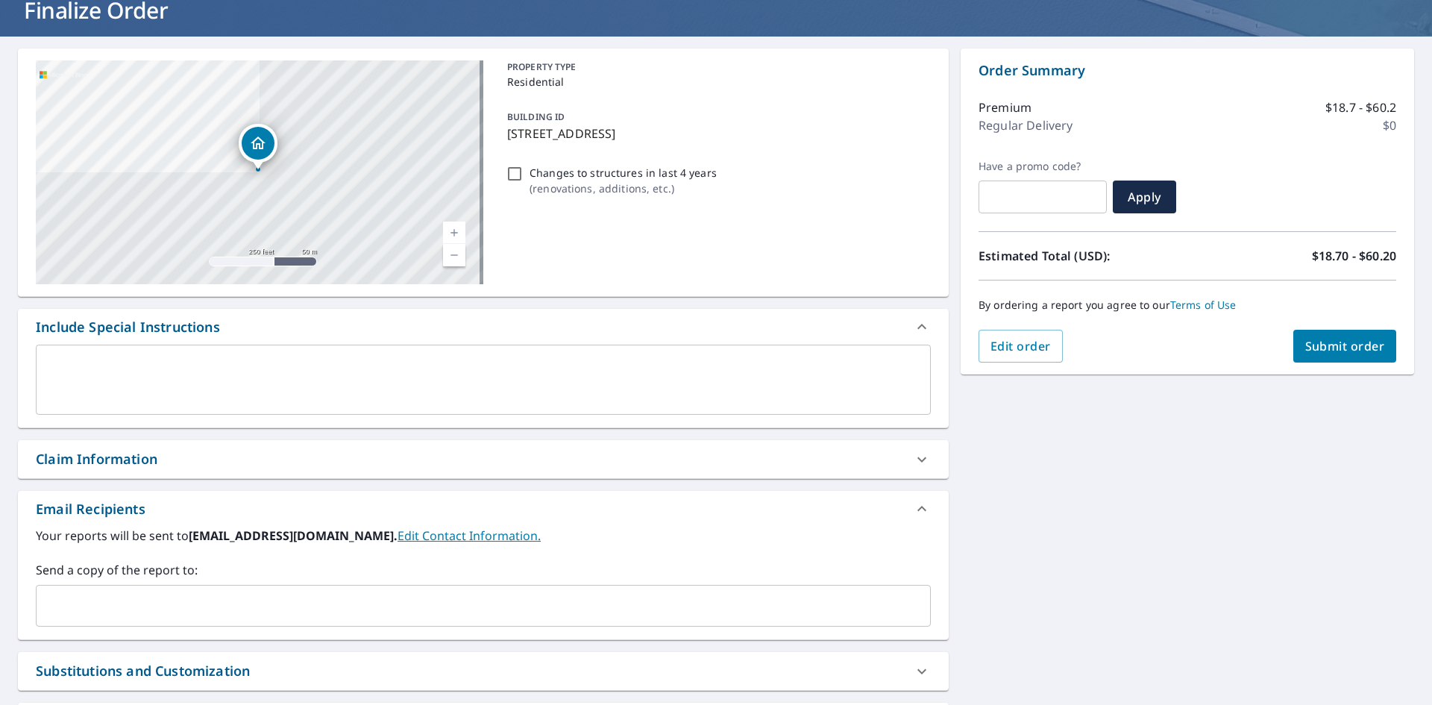
scroll to position [245, 0]
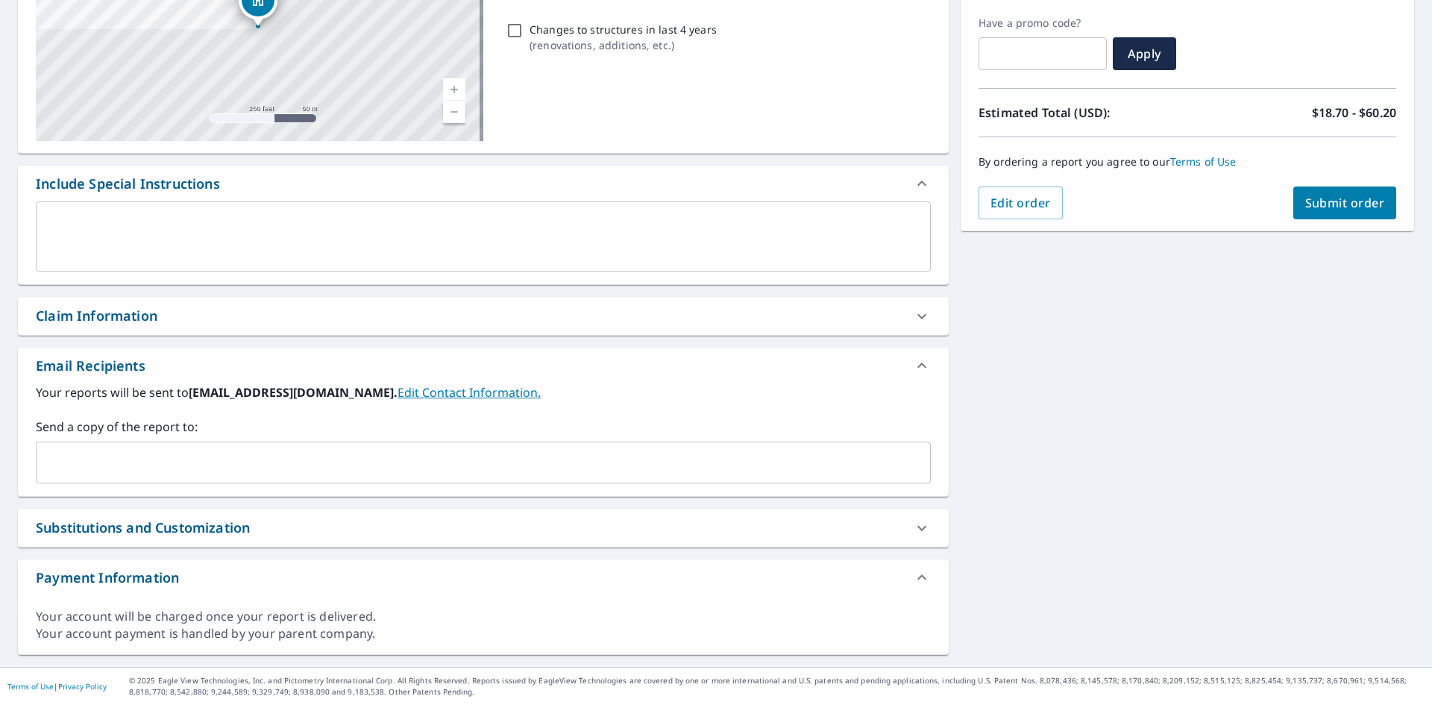
click at [262, 262] on div "x ​" at bounding box center [483, 236] width 895 height 70
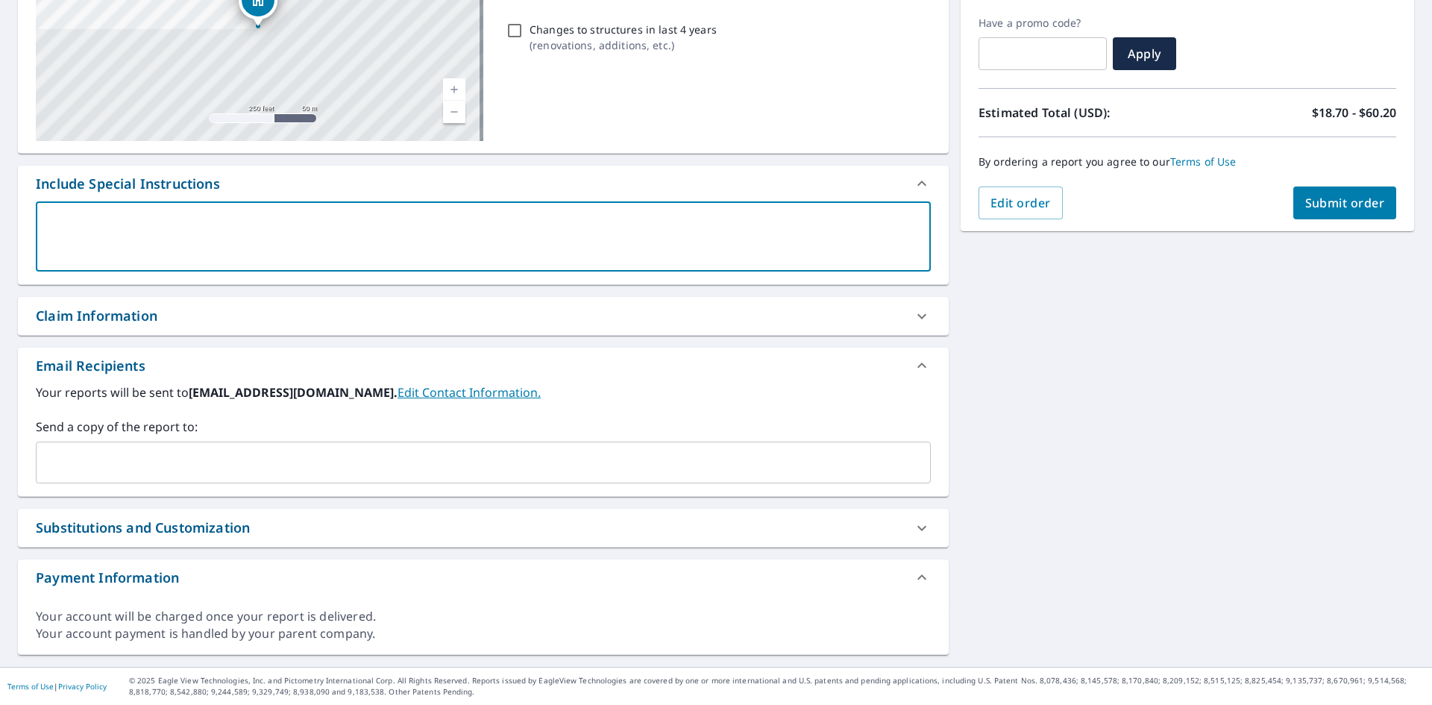
paste textarea "1229 Meridian St"
type textarea "1229 Meridian St"
type textarea "x"
checkbox input "true"
drag, startPoint x: 124, startPoint y: 220, endPoint x: -54, endPoint y: 219, distance: 177.5
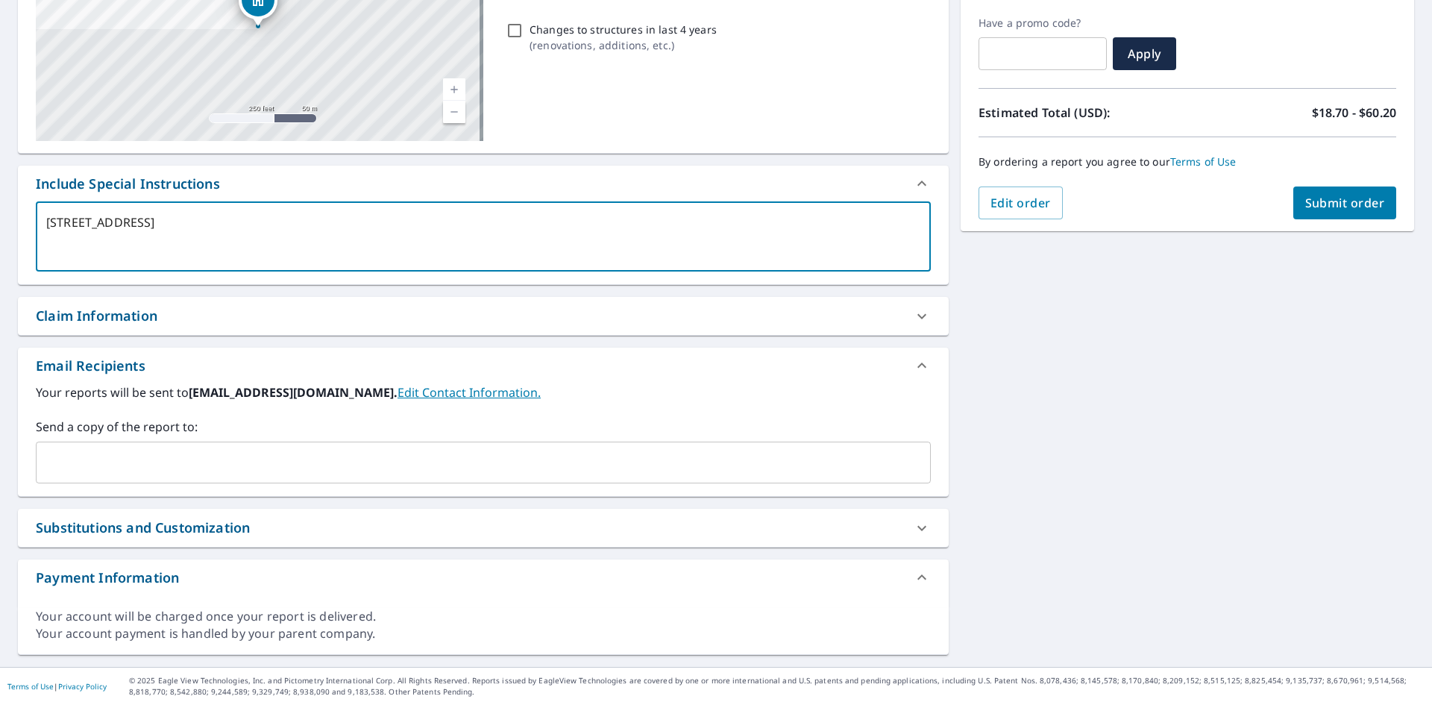
click at [0, 219] on html "SB SB Dashboard Order History Cancel Order SB Dashboard / Finalize Order Finali…" at bounding box center [716, 352] width 1432 height 705
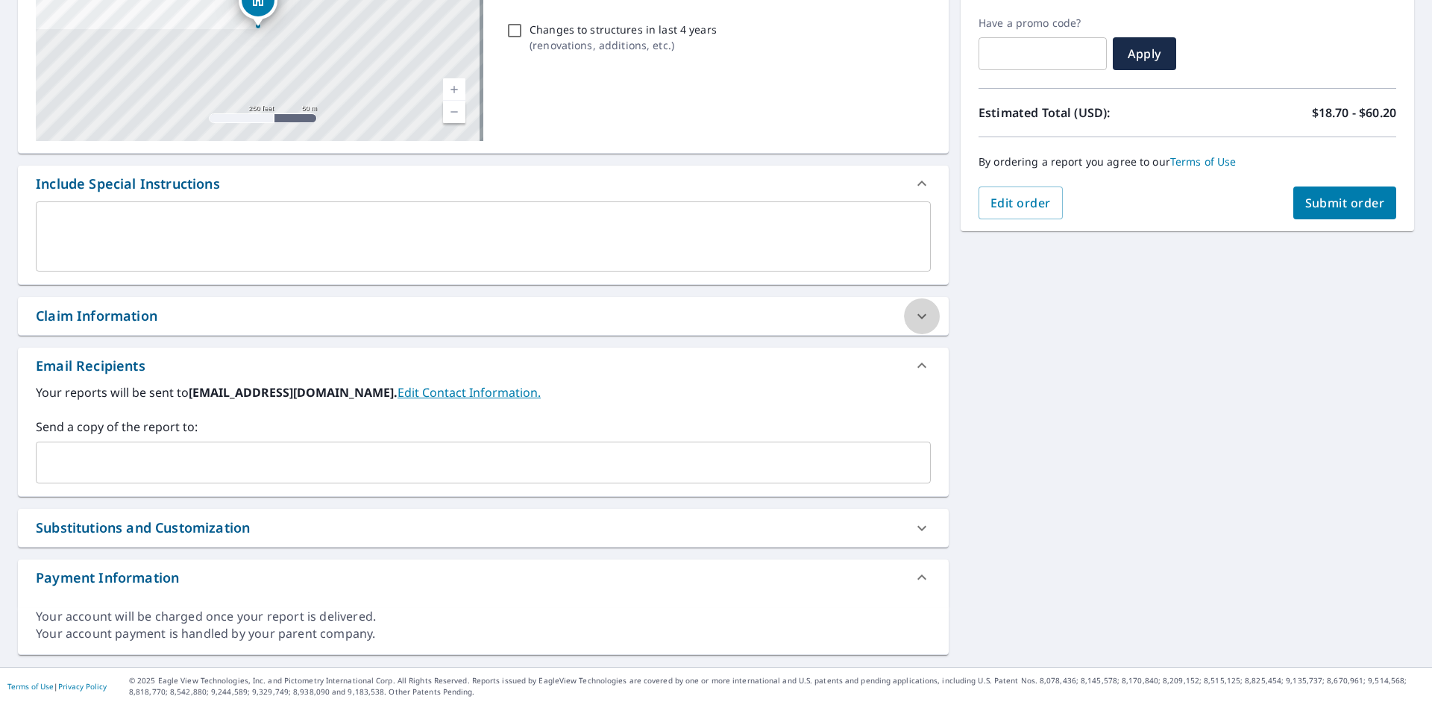
click at [904, 318] on div at bounding box center [922, 316] width 36 height 36
checkbox input "true"
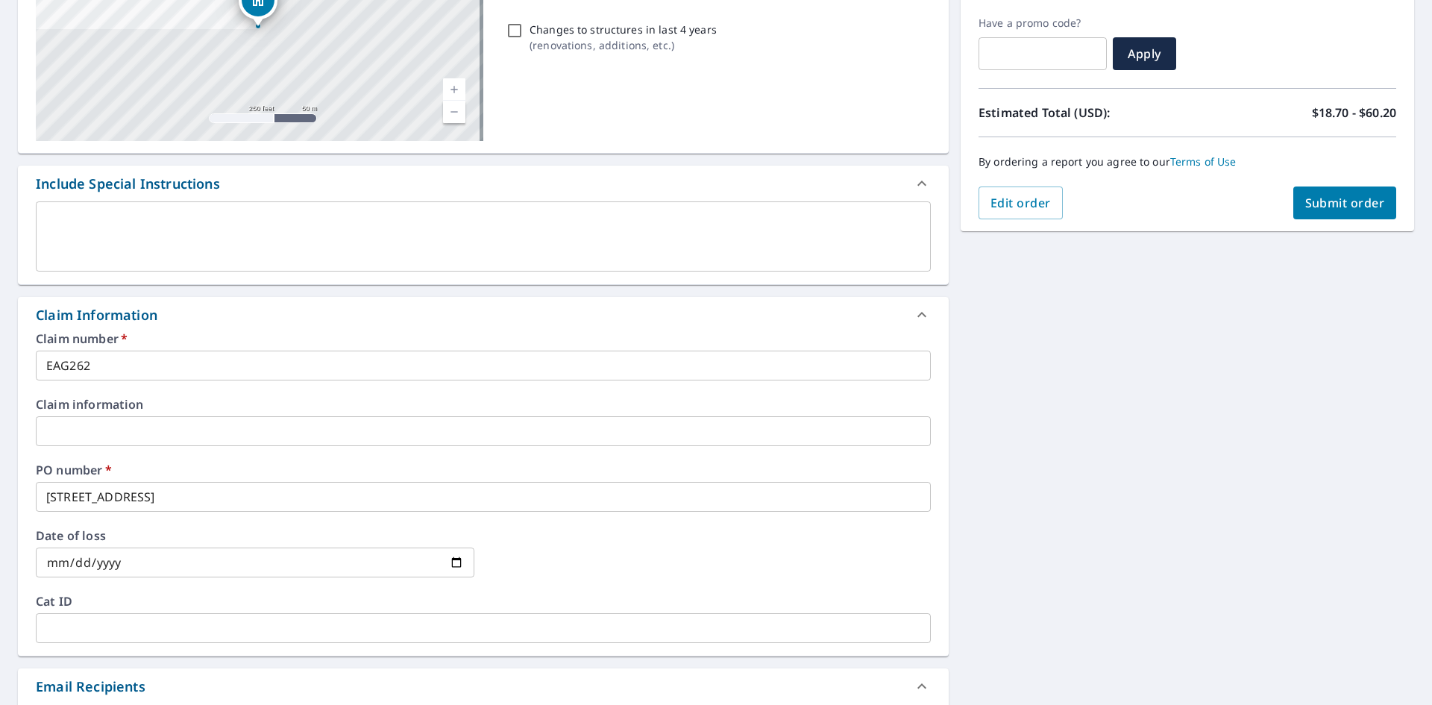
click at [46, 494] on input "1229 Meridian St" at bounding box center [483, 497] width 895 height 30
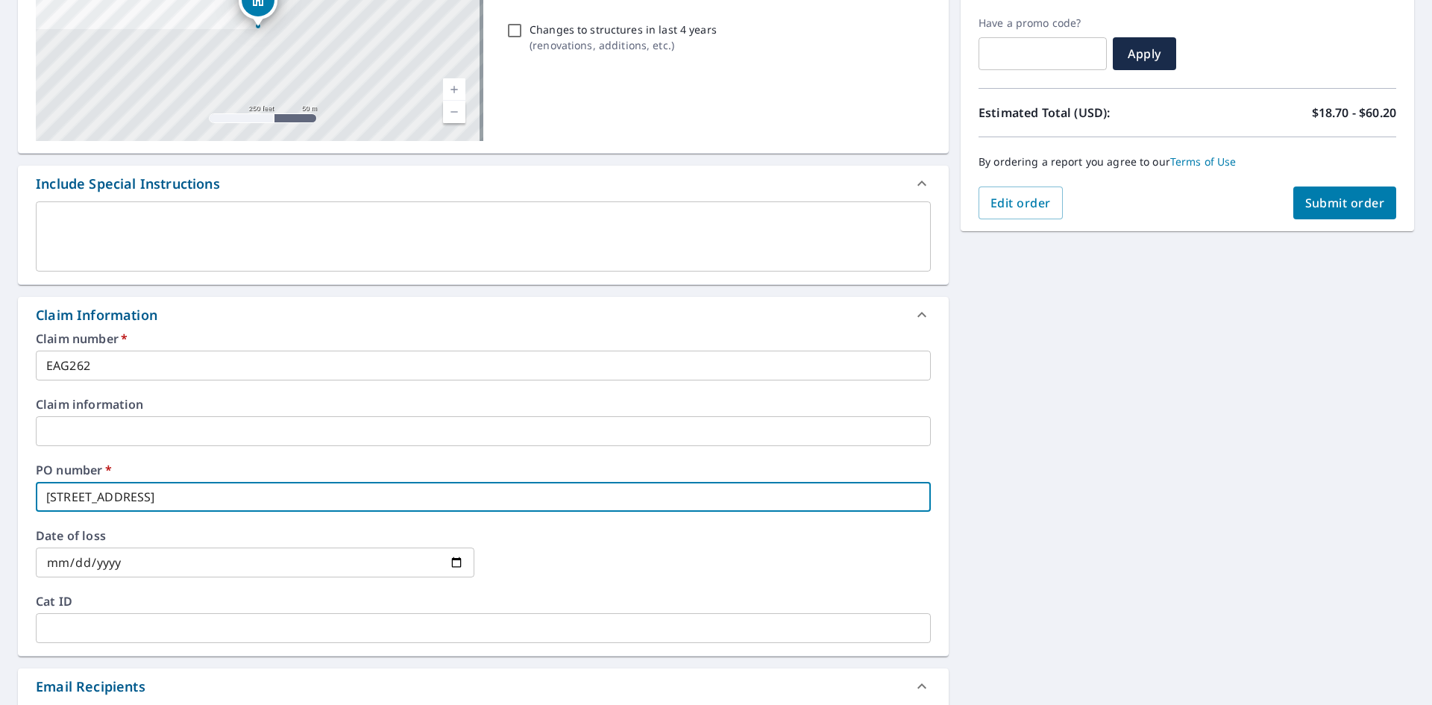
click at [201, 496] on input "1229 Meridian St" at bounding box center [483, 497] width 895 height 30
click at [175, 504] on input "1229 Meridian St" at bounding box center [483, 497] width 895 height 30
click at [155, 495] on input "1229 Meridian St" at bounding box center [483, 497] width 895 height 30
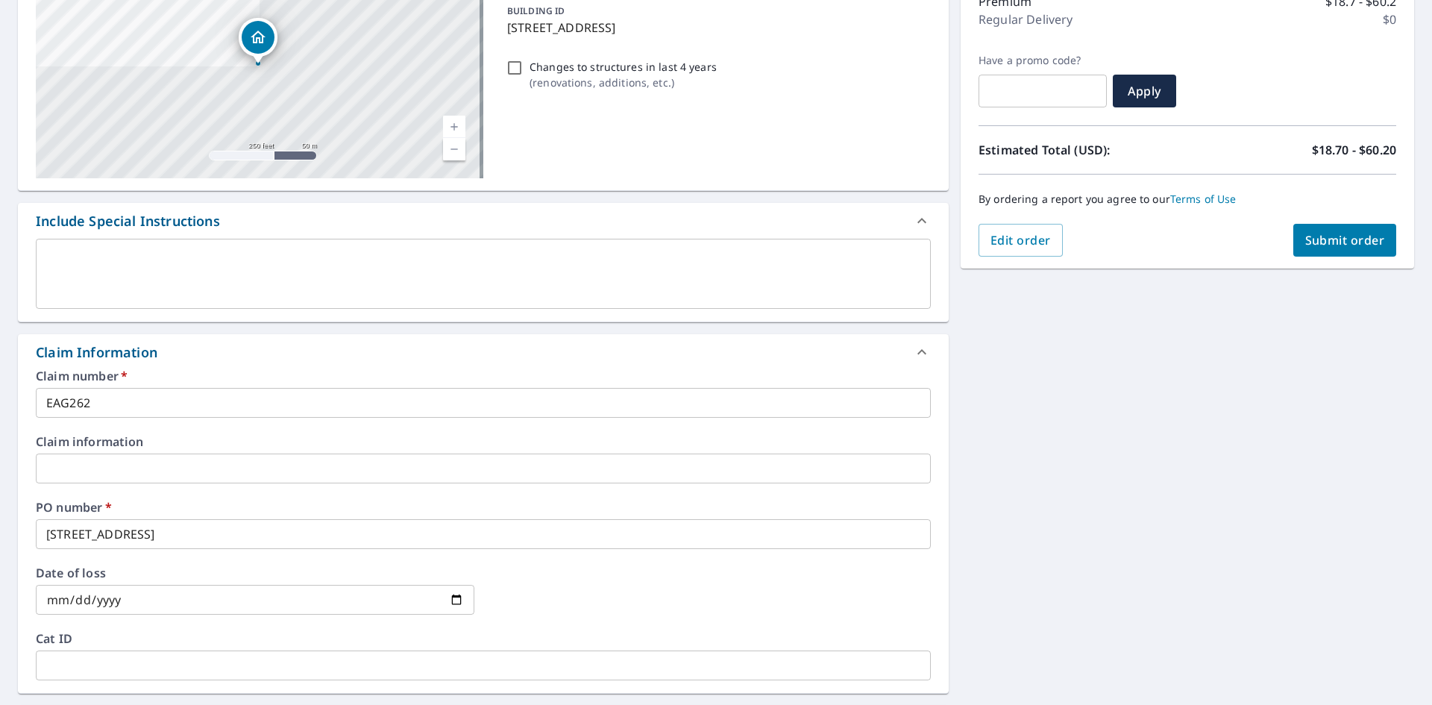
scroll to position [170, 0]
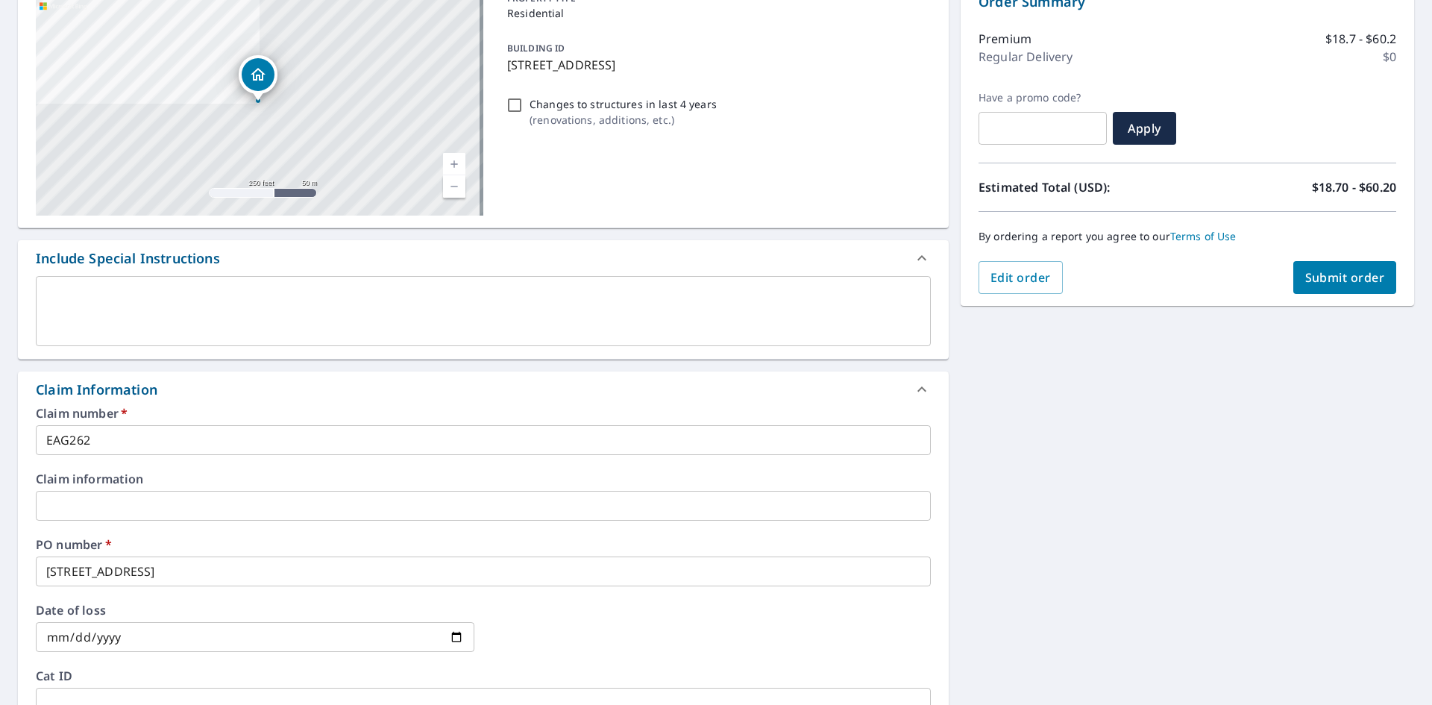
click at [219, 339] on div "x ​" at bounding box center [483, 311] width 895 height 70
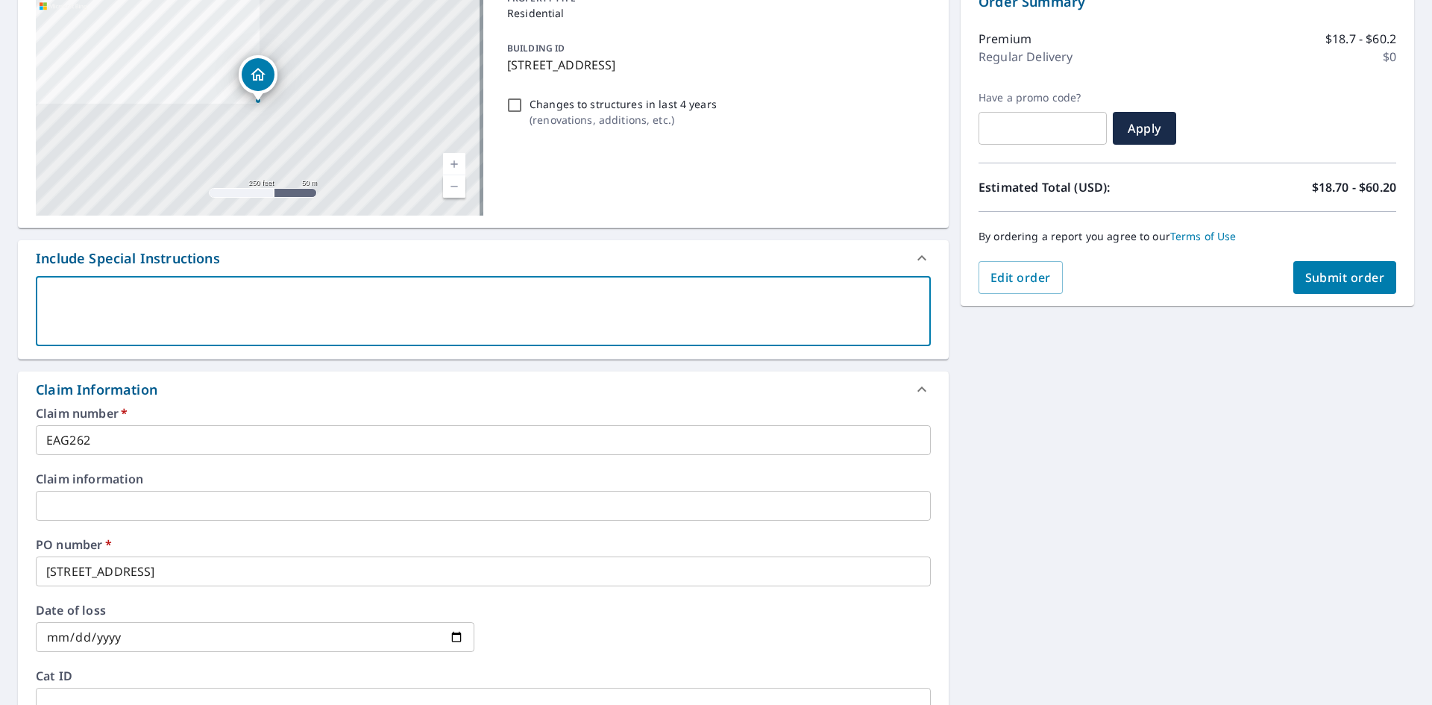
click at [192, 299] on textarea at bounding box center [483, 311] width 874 height 43
click at [474, 303] on textarea at bounding box center [483, 311] width 874 height 43
click at [482, 305] on textarea at bounding box center [483, 311] width 874 height 43
click at [475, 290] on textarea at bounding box center [483, 311] width 874 height 43
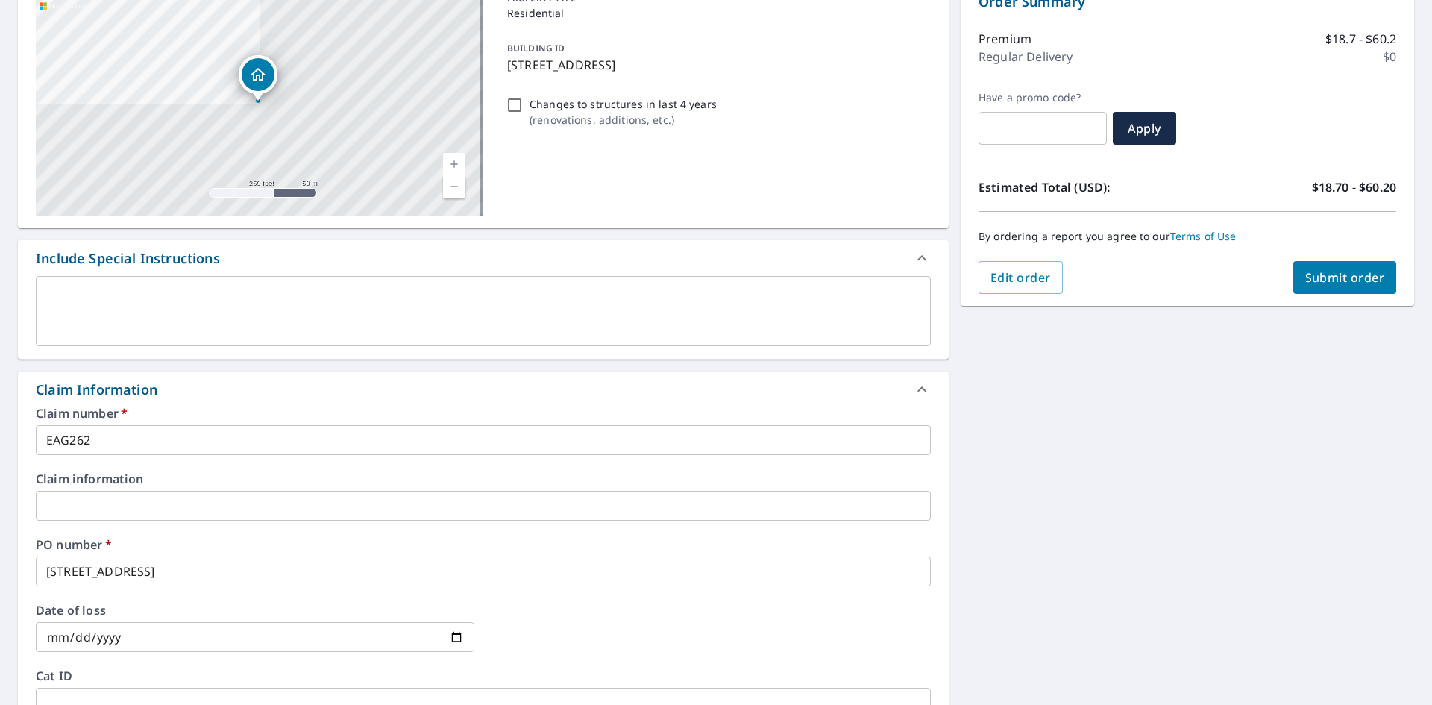
click at [136, 304] on textarea at bounding box center [483, 311] width 874 height 43
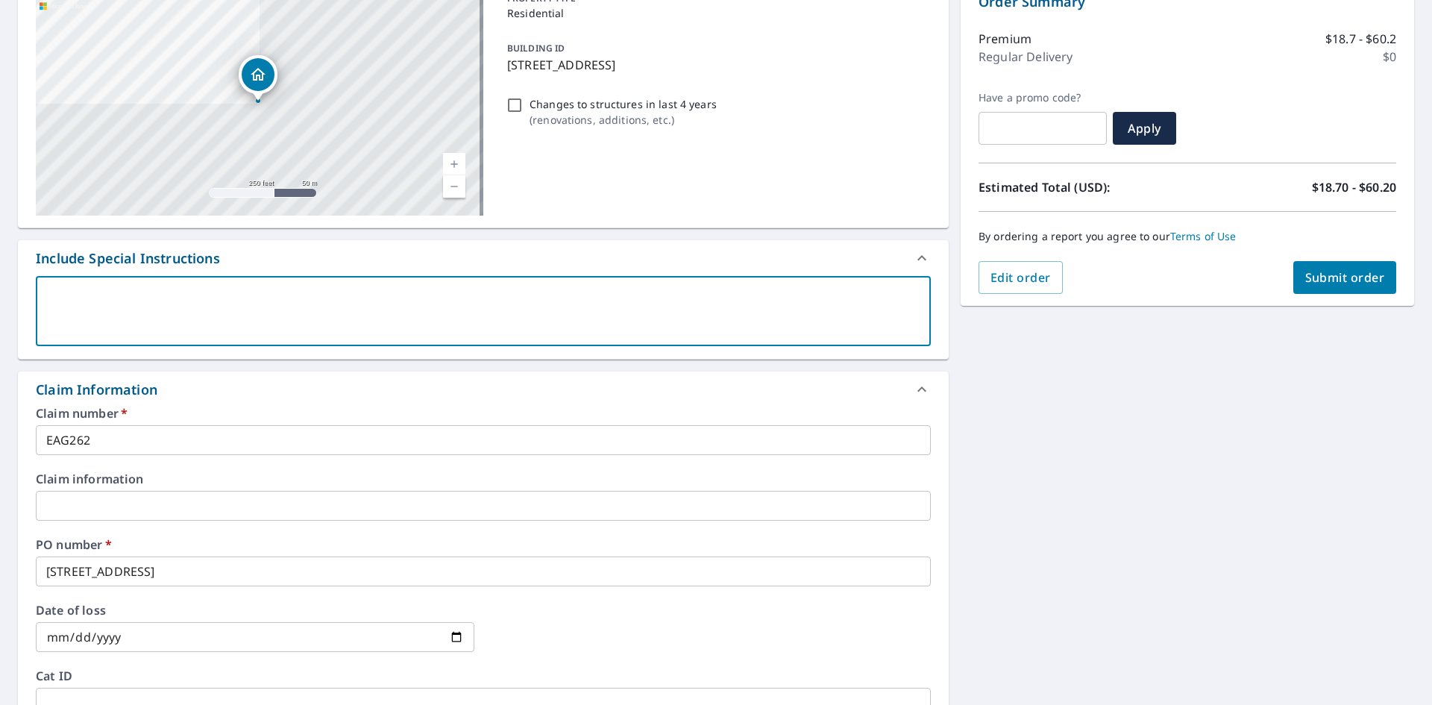
paste textarea "EAGLECONSTRUCTIONCO.865@GMAIL.COM, daniel.frankl@srsbuildingproducts.com; brett…"
type textarea "EAGLECONSTRUCTIONCO.865@GMAIL.COM, daniel.frankl@srsbuildingproducts.com; brett…"
type textarea "x"
checkbox input "true"
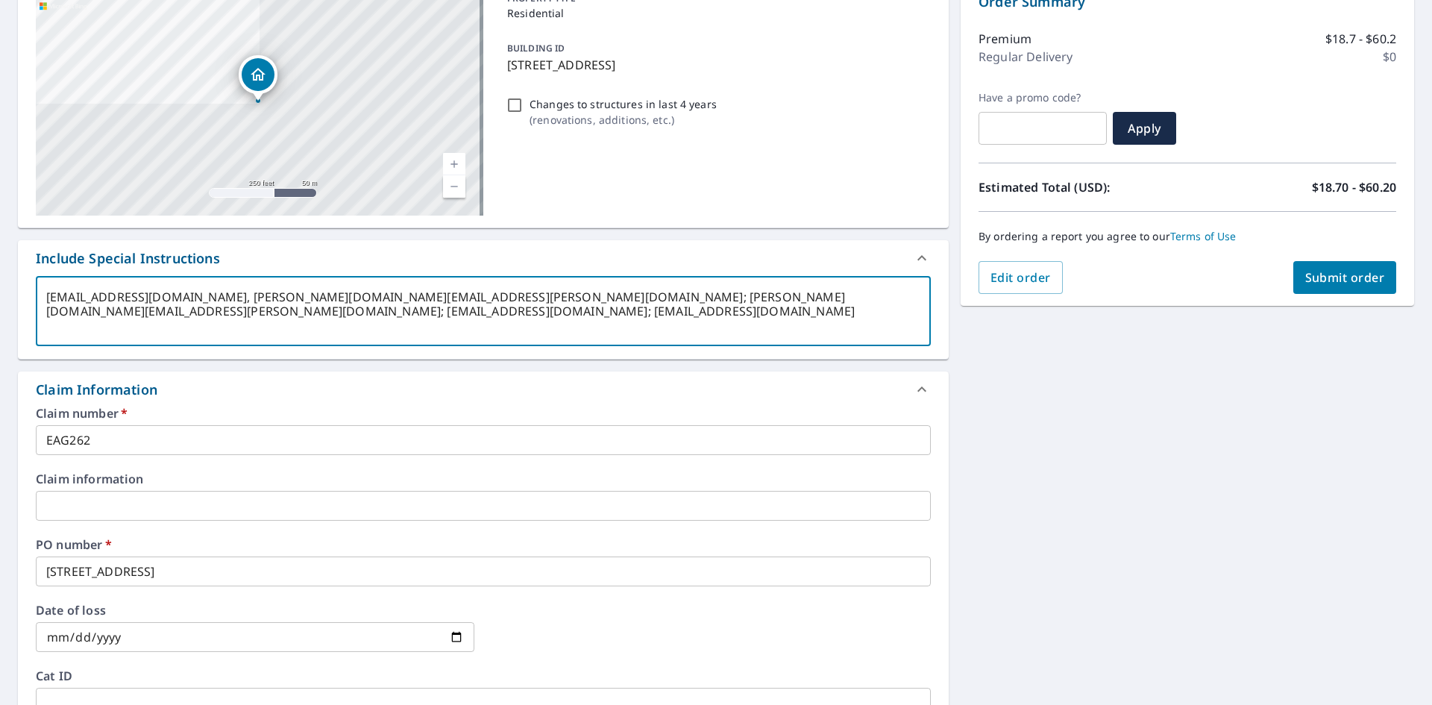
type textarea "EAGLECONSTRUCTIONCO.865@GMAIL.COM, daniel.frankl@srsbuildingproducts.com; brett…"
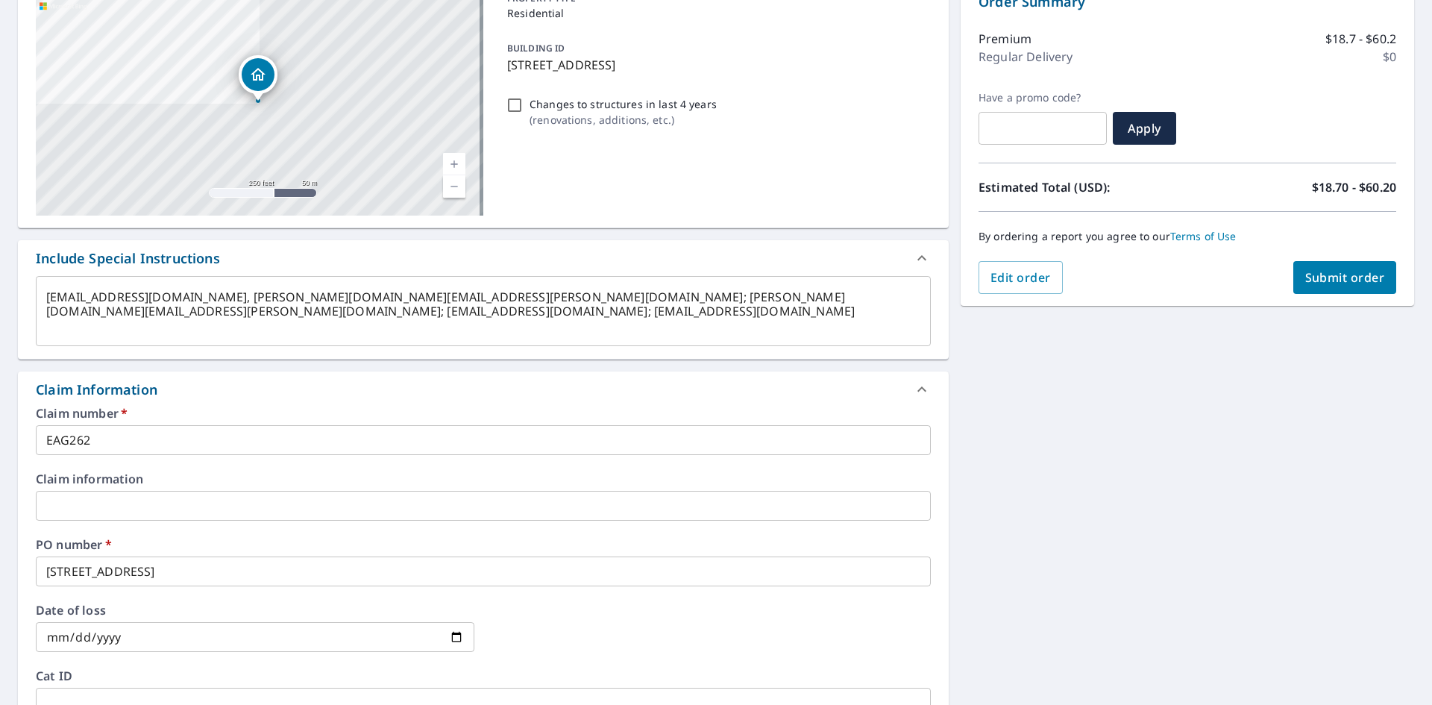
drag, startPoint x: 45, startPoint y: 298, endPoint x: 283, endPoint y: 302, distance: 237.9
click at [283, 302] on div "EAGLECONSTRUCTIONCO.865@GMAIL.COM, daniel.frankl@srsbuildingproducts.com; brett…" at bounding box center [483, 311] width 895 height 70
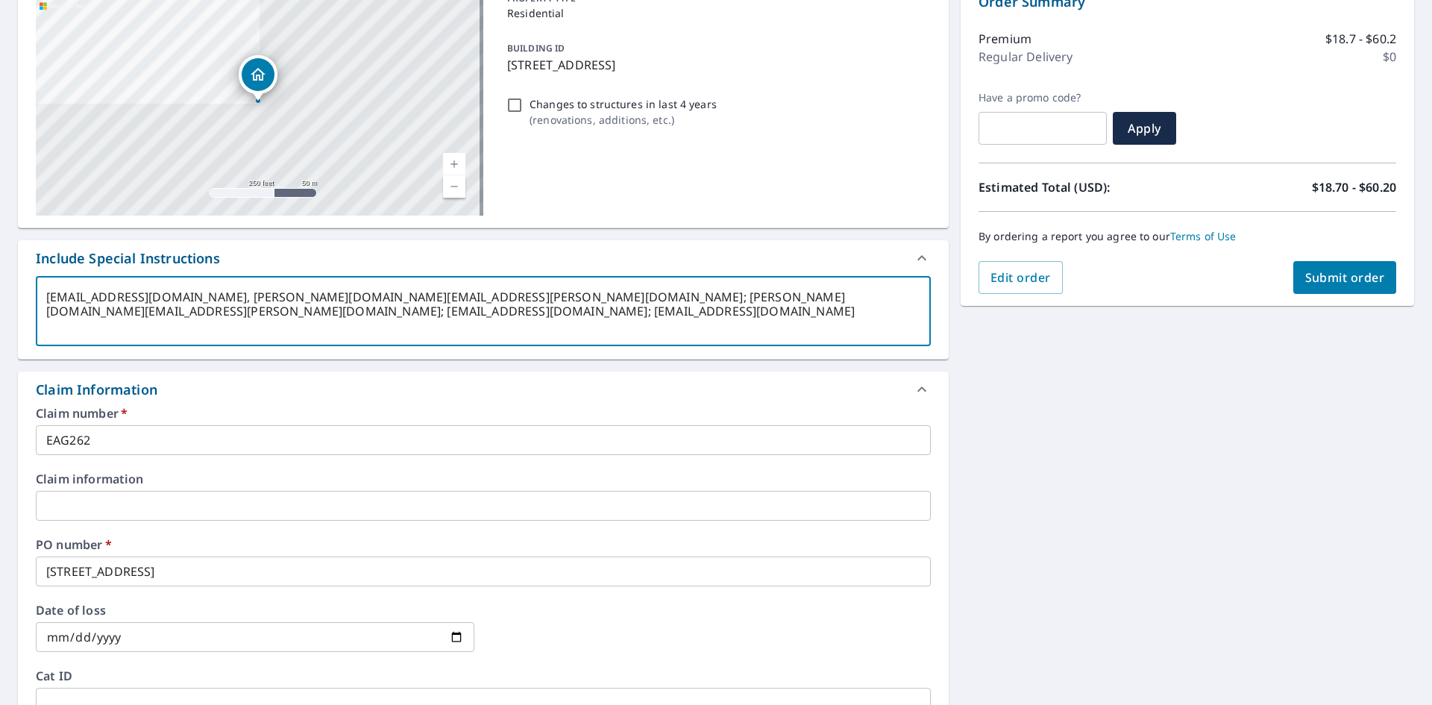
drag, startPoint x: 295, startPoint y: 296, endPoint x: 35, endPoint y: 292, distance: 260.3
click at [35, 292] on div "EAGLECONSTRUCTIONCO.865@GMAIL.COM, daniel.frankl@srsbuildingproducts.com; brett…" at bounding box center [483, 317] width 931 height 83
click at [913, 392] on icon at bounding box center [922, 389] width 18 height 18
type textarea "x"
checkbox input "true"
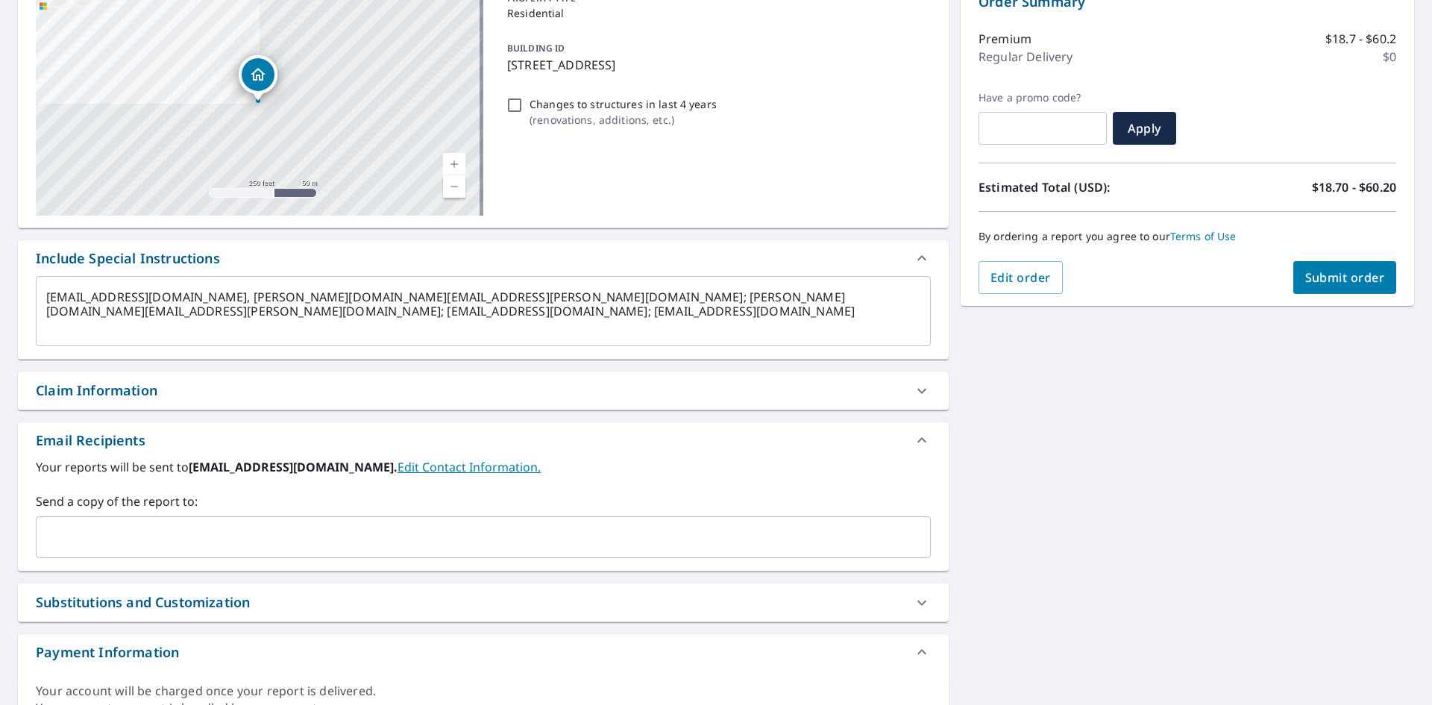
drag, startPoint x: 45, startPoint y: 295, endPoint x: 221, endPoint y: 306, distance: 177.0
click at [221, 306] on div "EAGLECONSTRUCTIONCO.865@GMAIL.COM, daniel.frankl@srsbuildingproducts.com; brett…" at bounding box center [483, 311] width 895 height 70
type textarea "x"
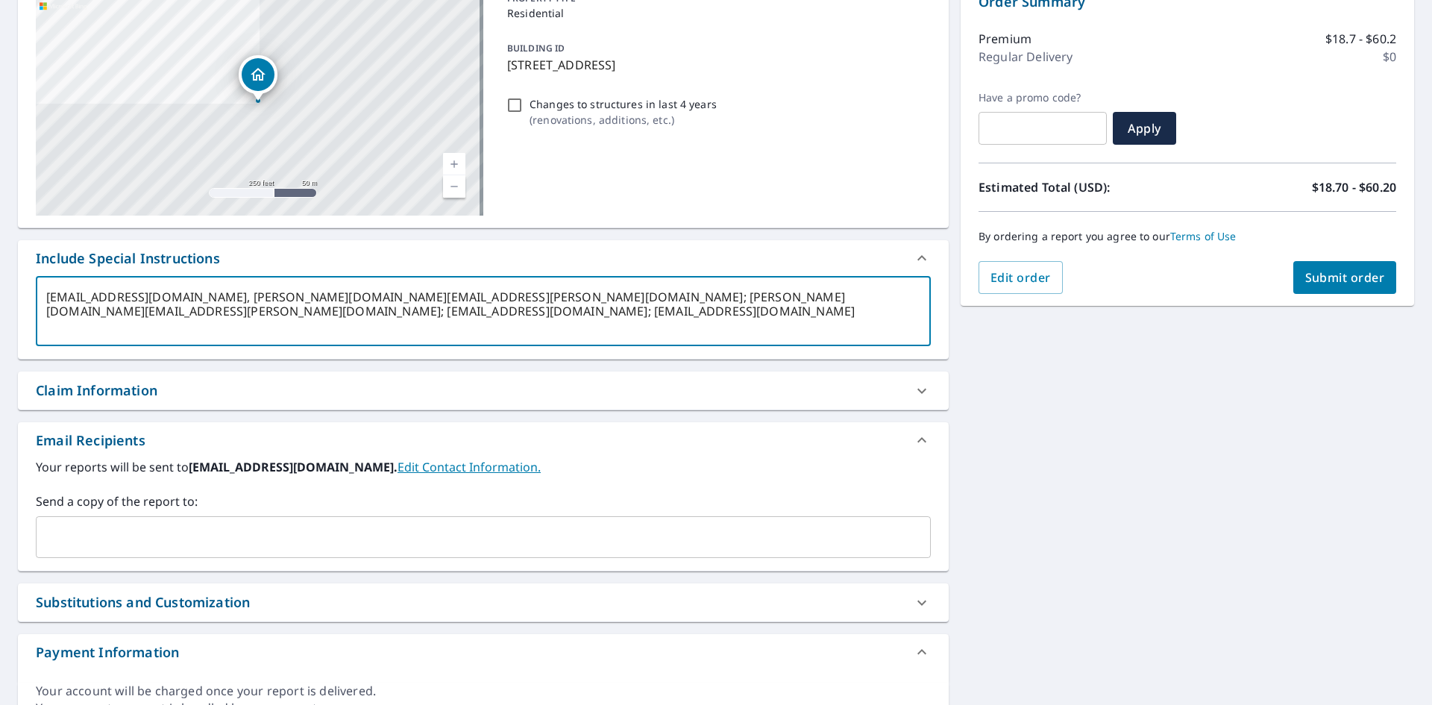
type textarea ", daniel.frankl@srsbuildingproducts.com; brett.kenyon@srsbuildingproducts.com; …"
type textarea "x"
type input "EAGLECONSTRUCTIONCO.865@GMAIL.COM"
checkbox input "true"
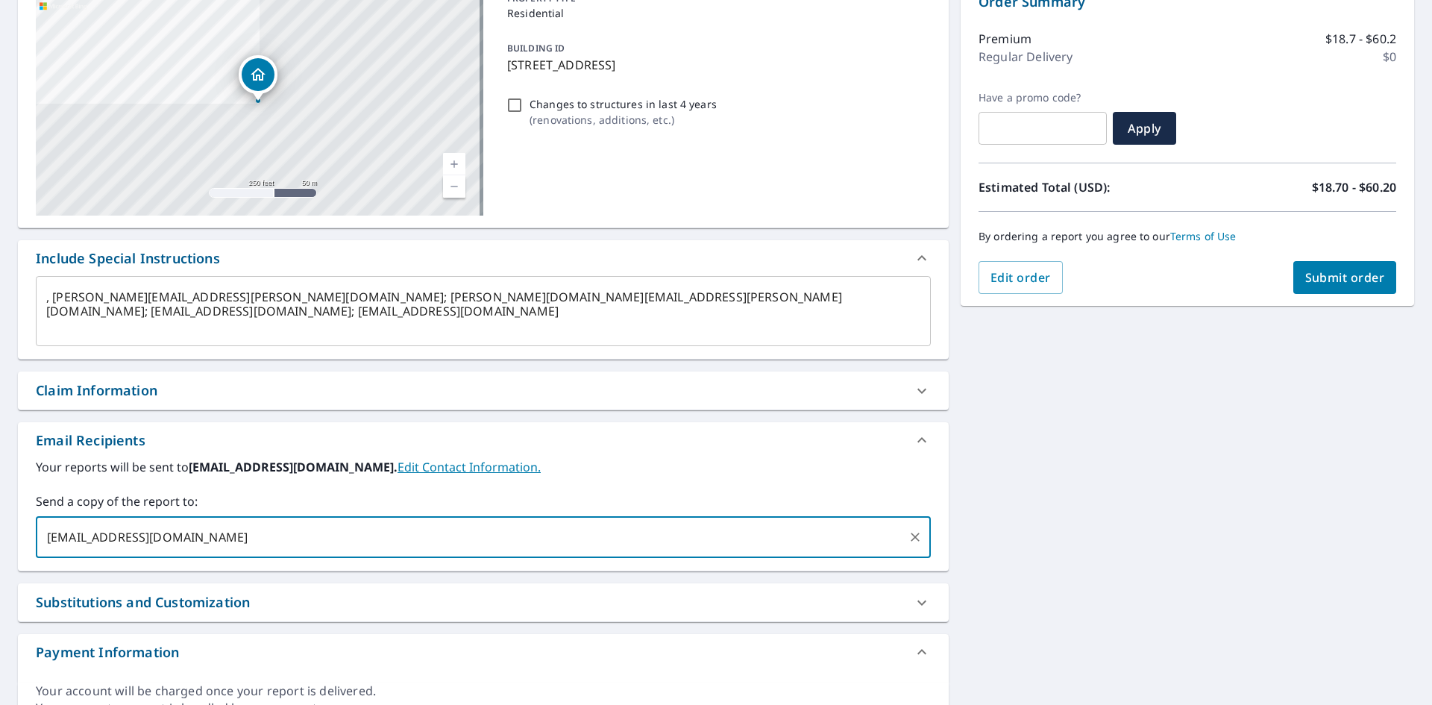
type input "EAGLECONSTRUCTIONCO.865@GMAIL.COM"
type textarea "x"
checkbox input "true"
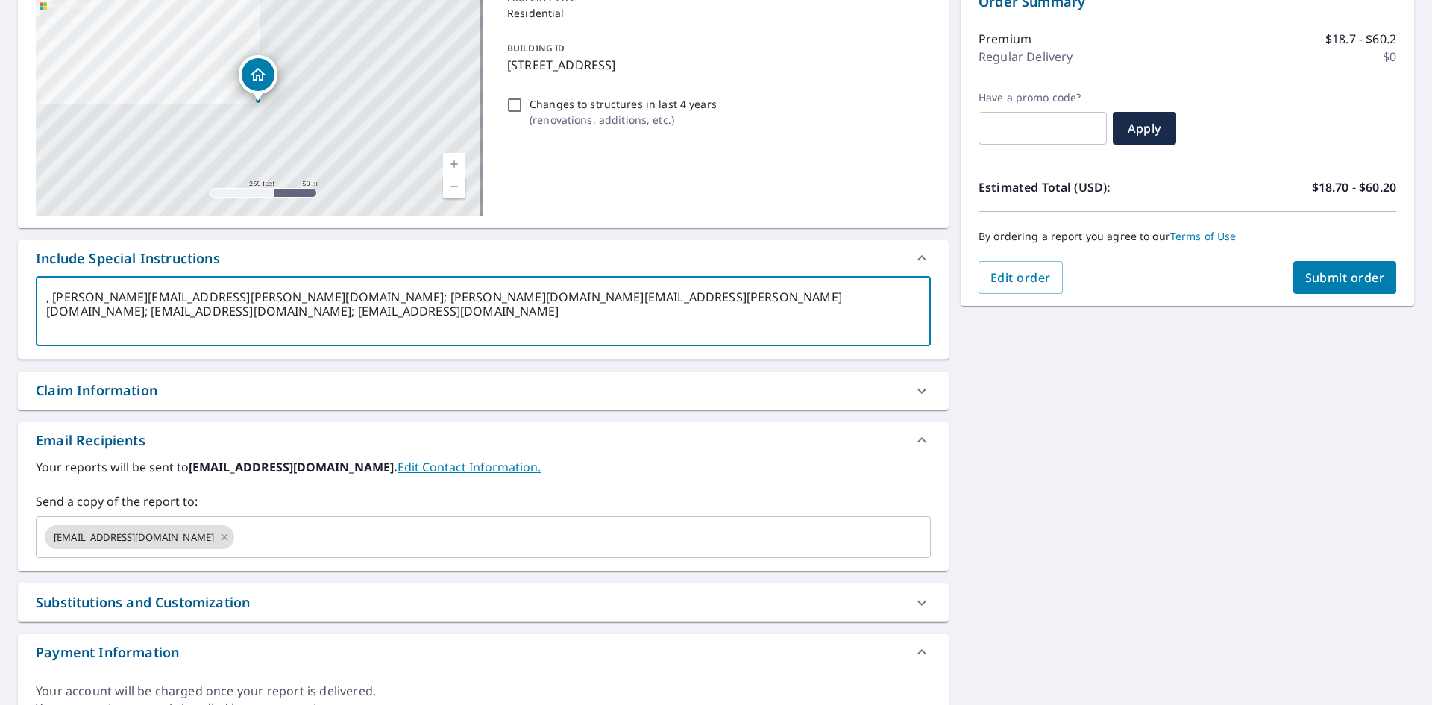
drag, startPoint x: 54, startPoint y: 298, endPoint x: 274, endPoint y: 300, distance: 219.2
click at [274, 300] on textarea ", daniel.frankl@srsbuildingproducts.com; brett.kenyon@srsbuildingproducts.com; …" at bounding box center [483, 311] width 874 height 43
type textarea ", ; brett.kenyon@srsbuildingproducts.com; barmstrong@srsbuildingproducts.com; M…"
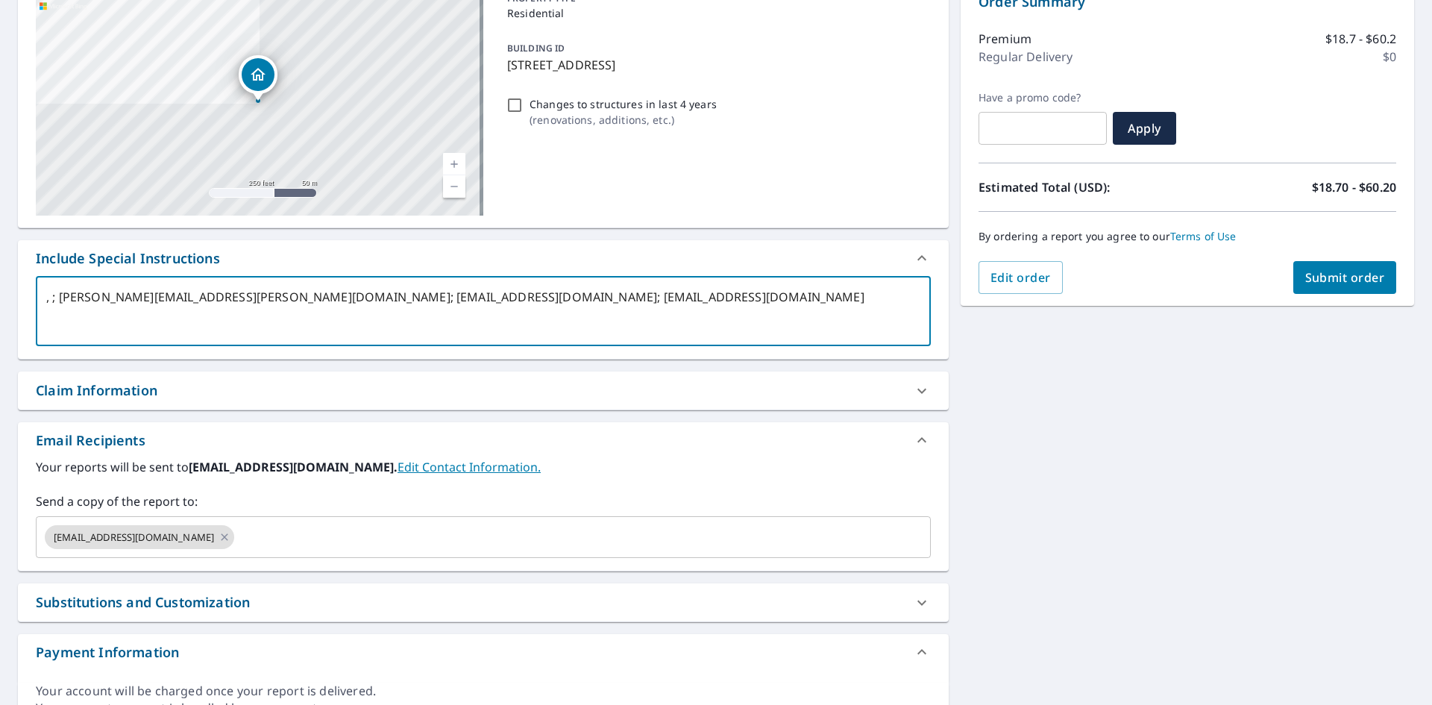
type textarea "x"
type input "daniel.frankl@srsbuildingproducts.com"
checkbox input "true"
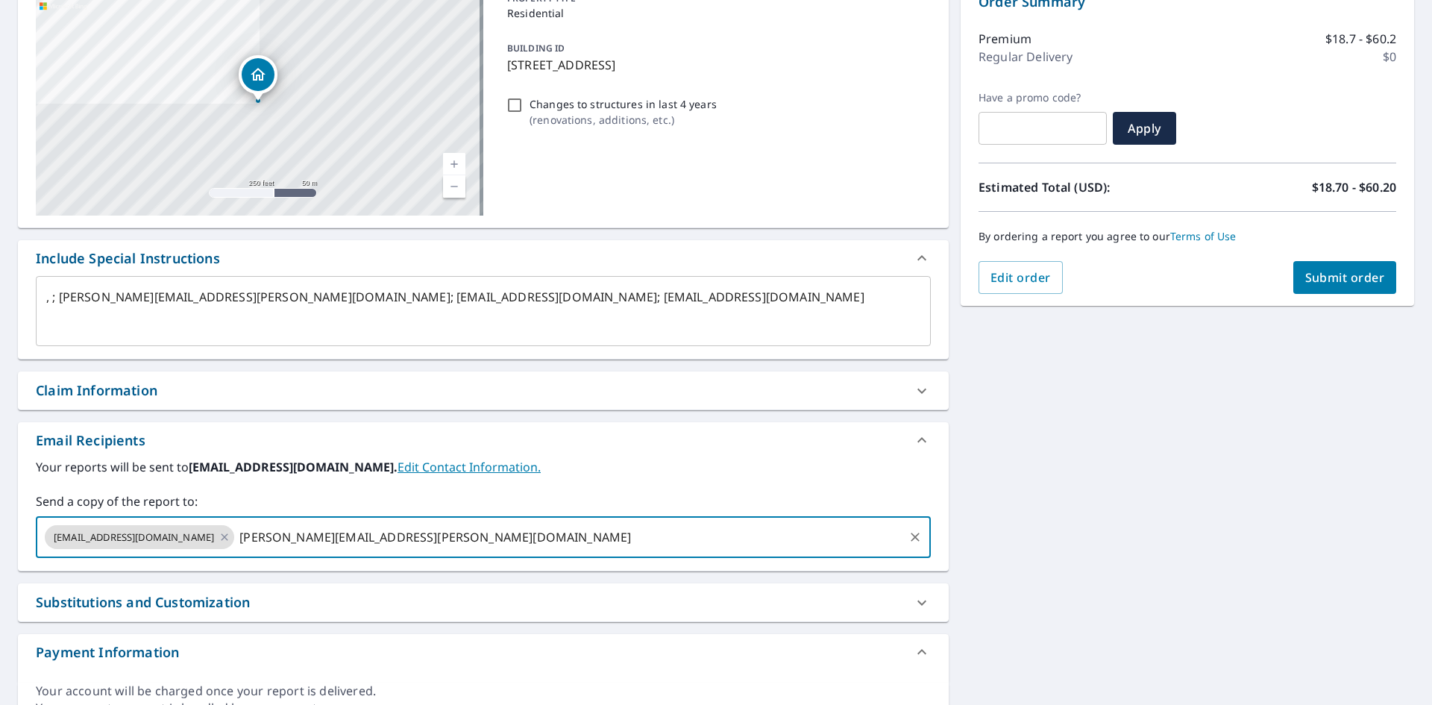
type input "daniel.frankl@srsbuildingproducts.com"
type textarea "x"
checkbox input "true"
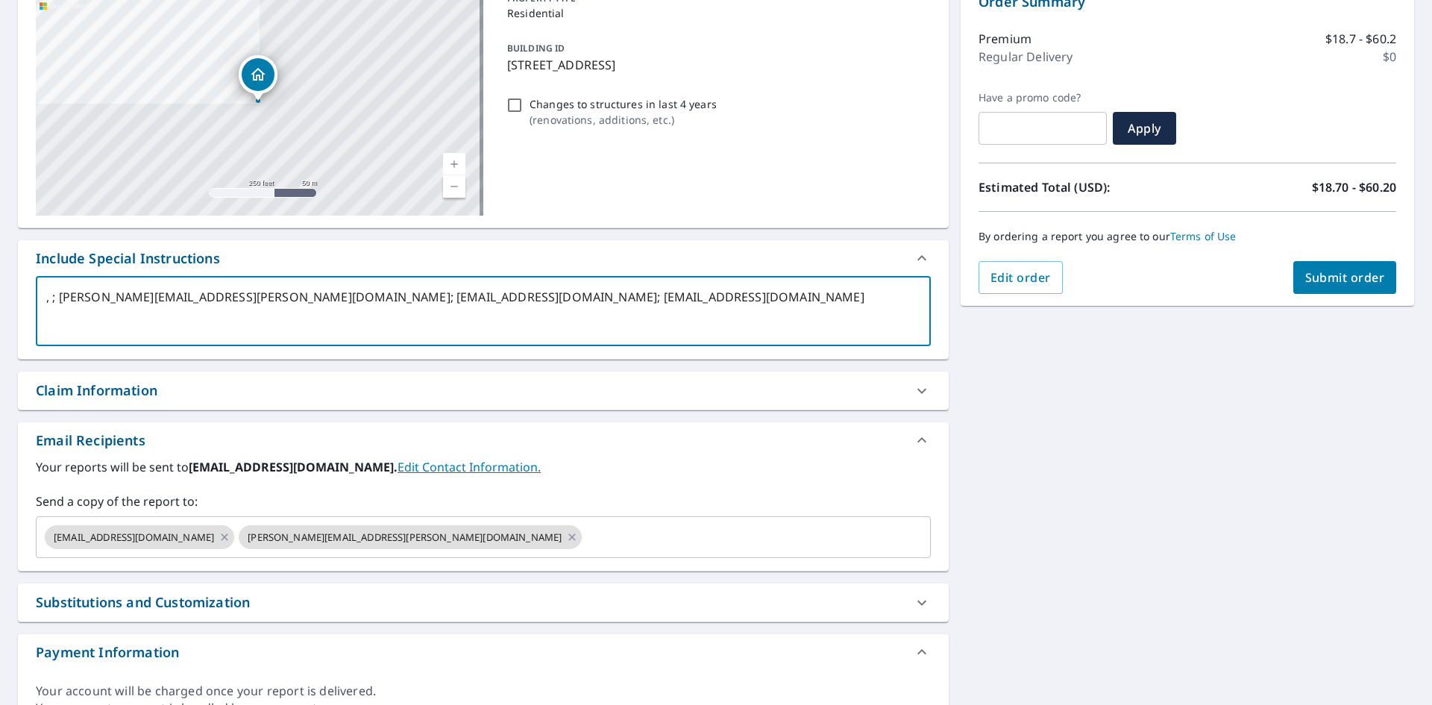
drag, startPoint x: 523, startPoint y: 298, endPoint x: 730, endPoint y: 309, distance: 207.6
click at [729, 309] on textarea ", ; brett.kenyon@srsbuildingproducts.com; barmstrong@srsbuildingproducts.com; M…" at bounding box center [483, 311] width 874 height 43
type textarea ", ; brett.kenyon@srsbuildingproducts.com; barmstrong@srsbuildingproducts.com;"
type textarea "x"
type input "MBurton@srsbuildingproducts.com"
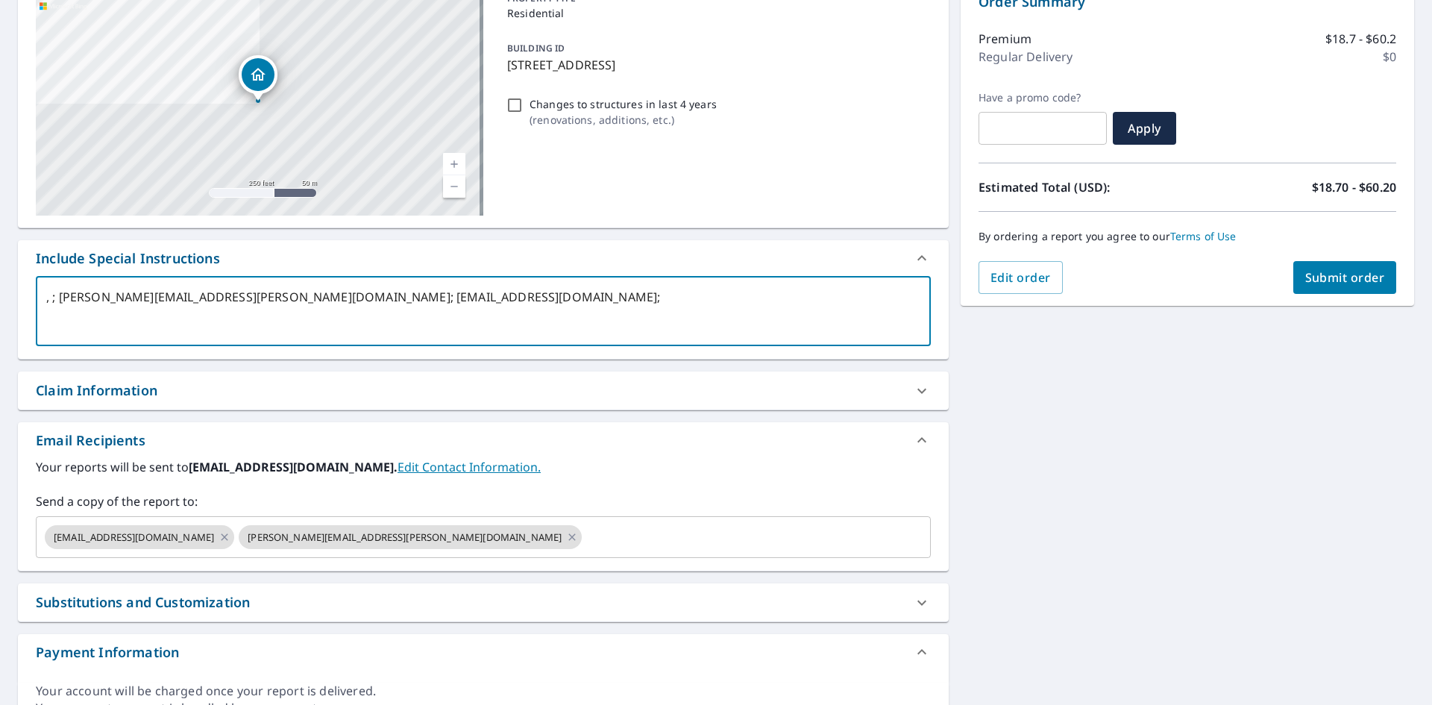
checkbox input "true"
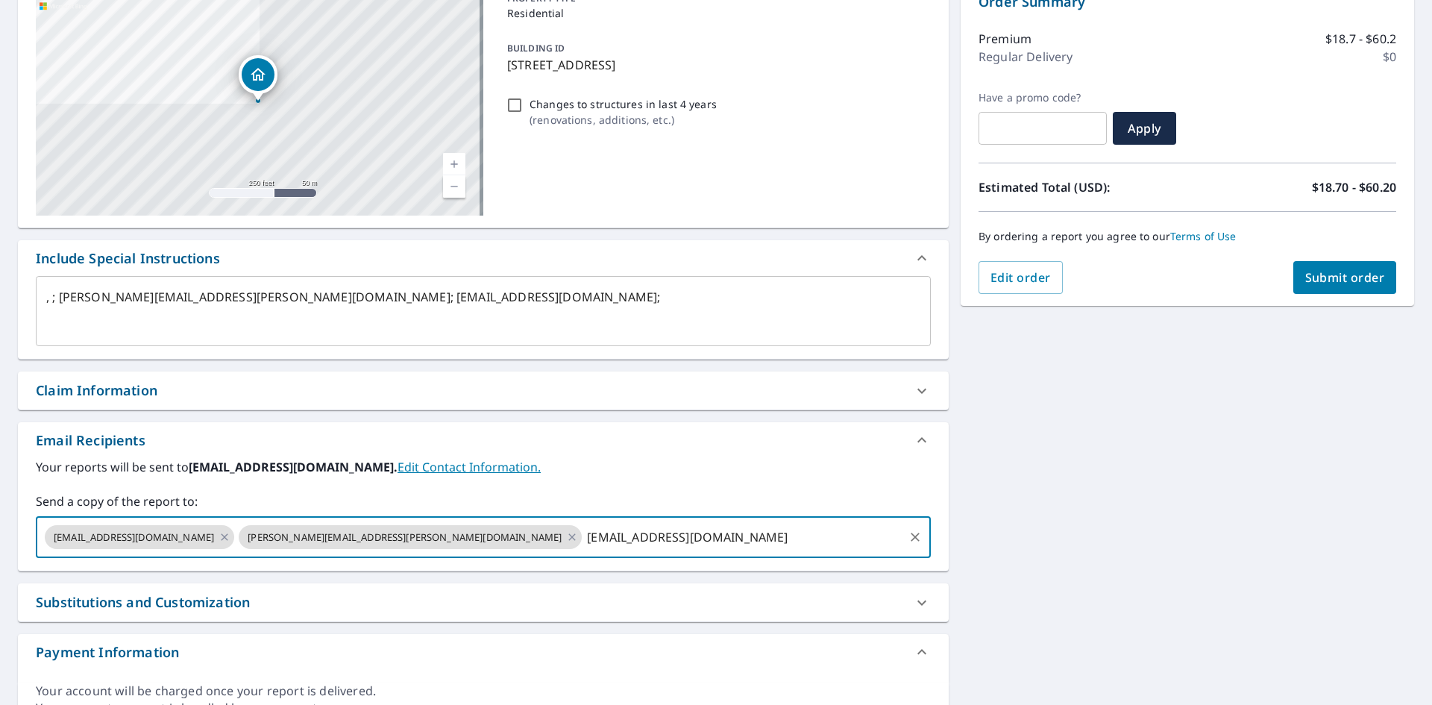
type input "MBurton@srsbuildingproducts.com"
type textarea "x"
checkbox input "true"
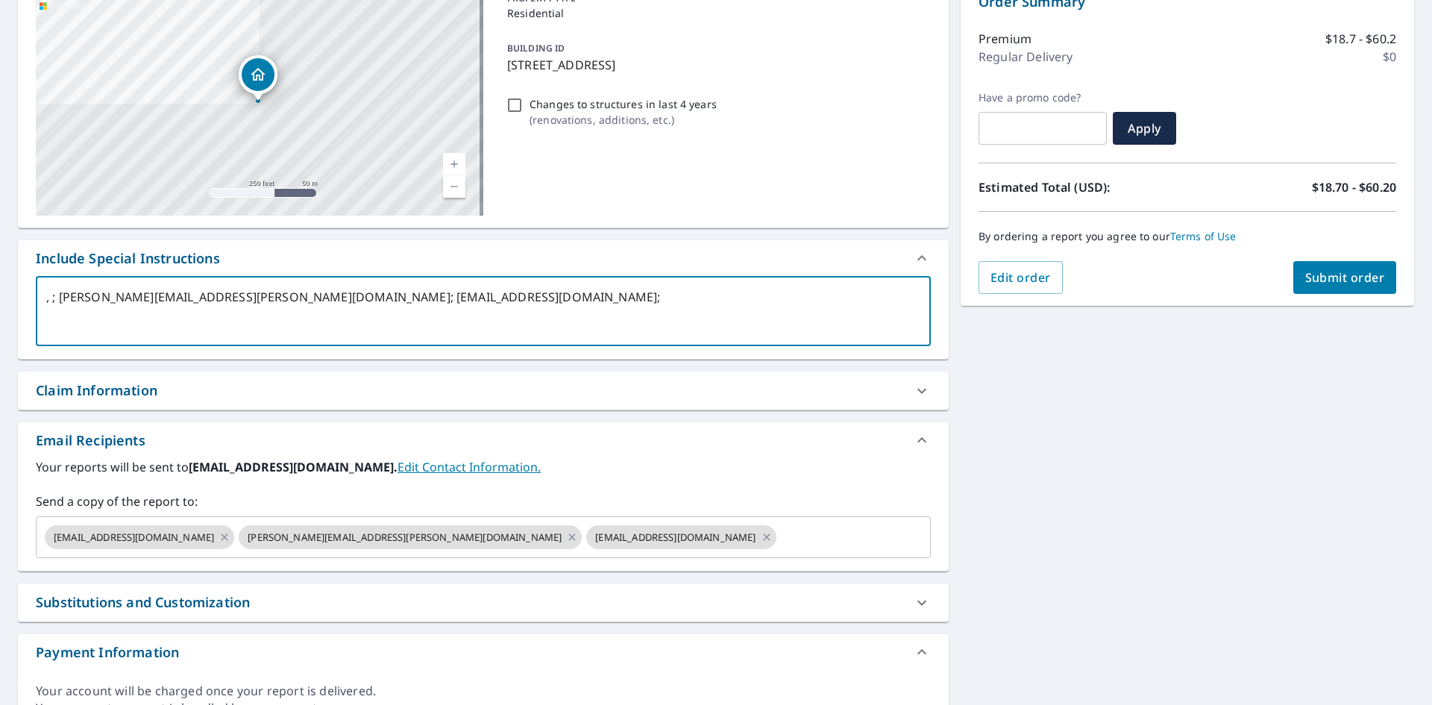
drag, startPoint x: 479, startPoint y: 297, endPoint x: -46, endPoint y: 295, distance: 525.7
click at [0, 295] on html "SB SB Dashboard Order History Cancel Order SB Dashboard / Finalize Order Finali…" at bounding box center [716, 352] width 1432 height 705
checkbox input "true"
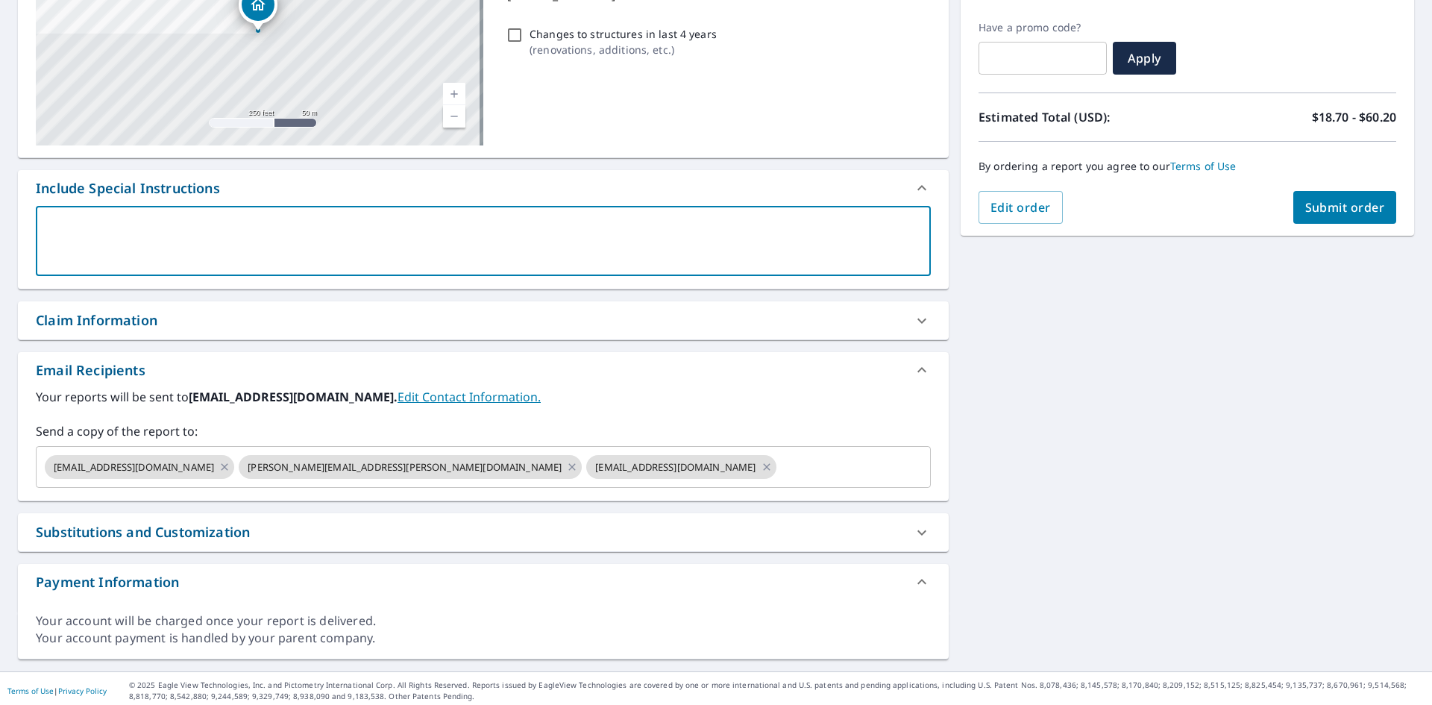
scroll to position [245, 0]
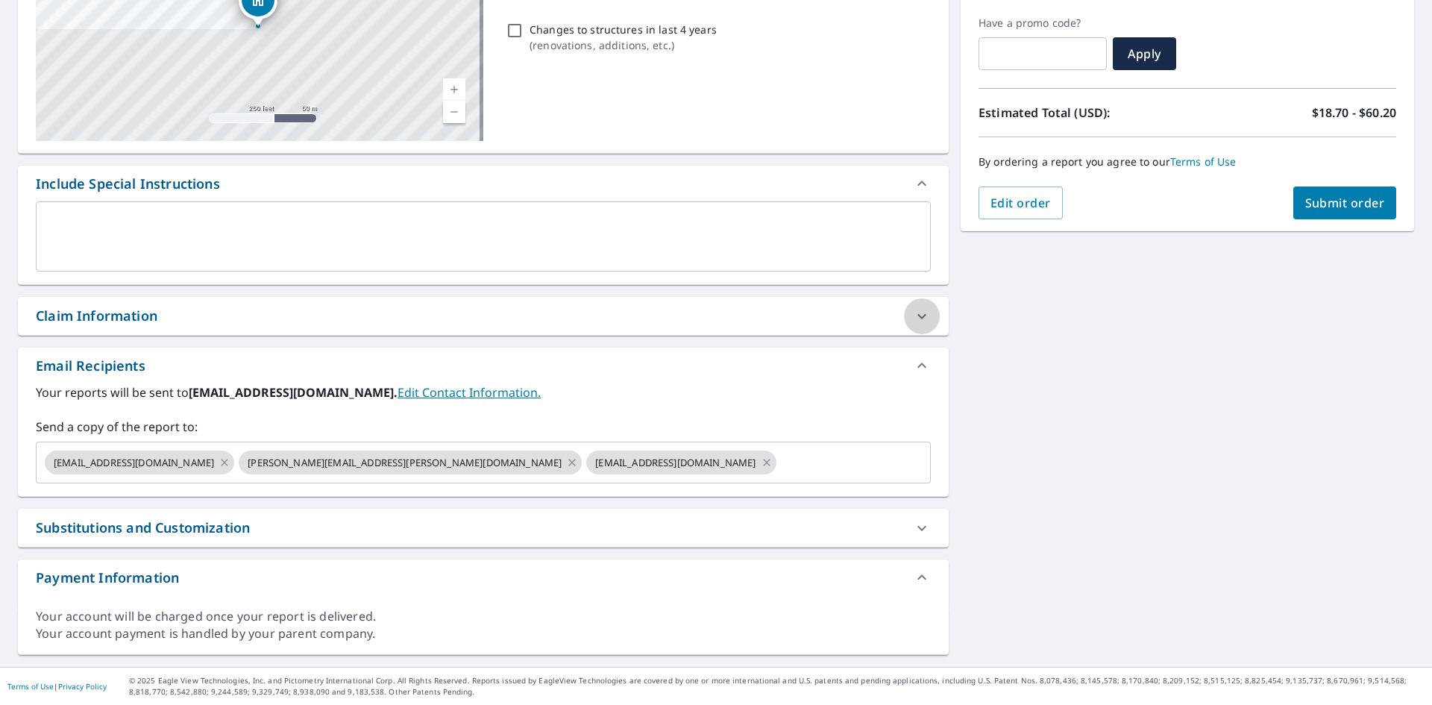
click at [913, 313] on icon at bounding box center [922, 316] width 18 height 18
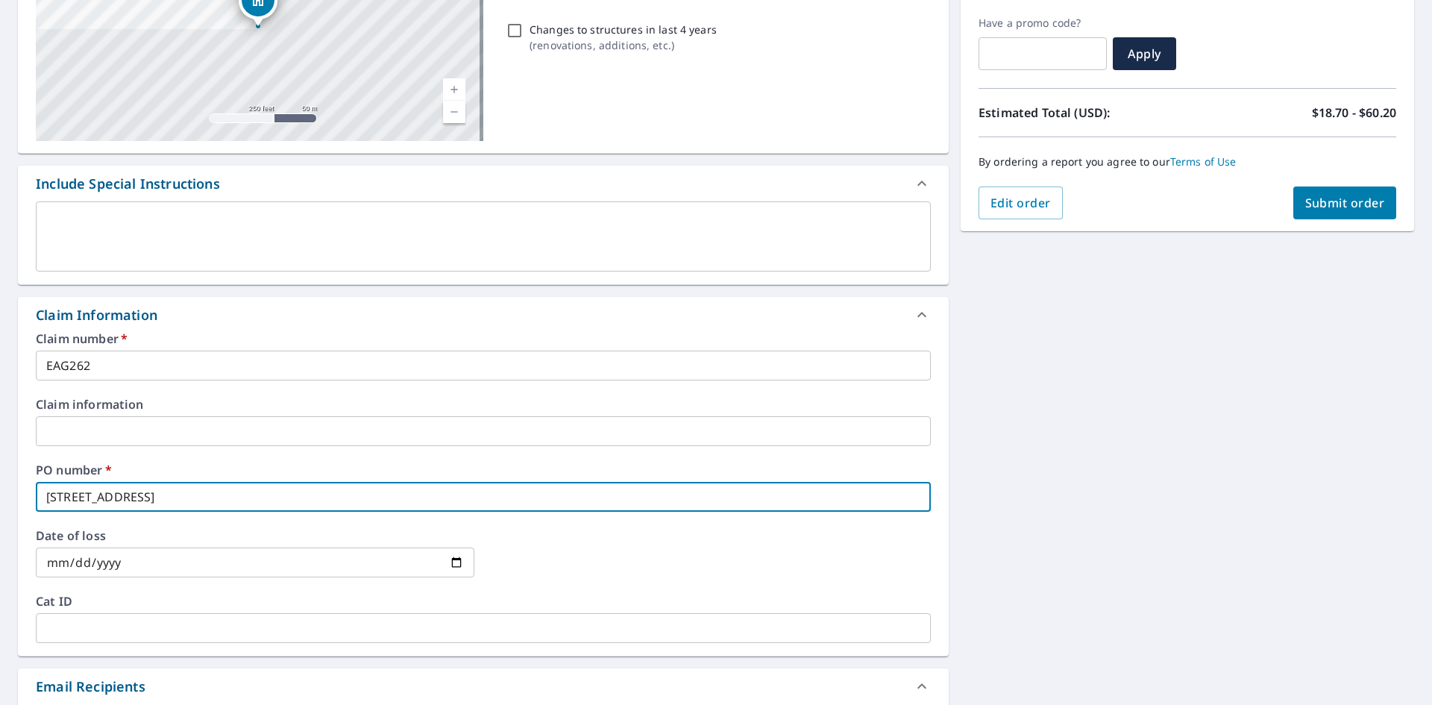
click at [49, 497] on input "1229 Meridian St" at bounding box center [483, 497] width 895 height 30
click at [1306, 213] on button "Submit order" at bounding box center [1345, 202] width 104 height 33
checkbox input "true"
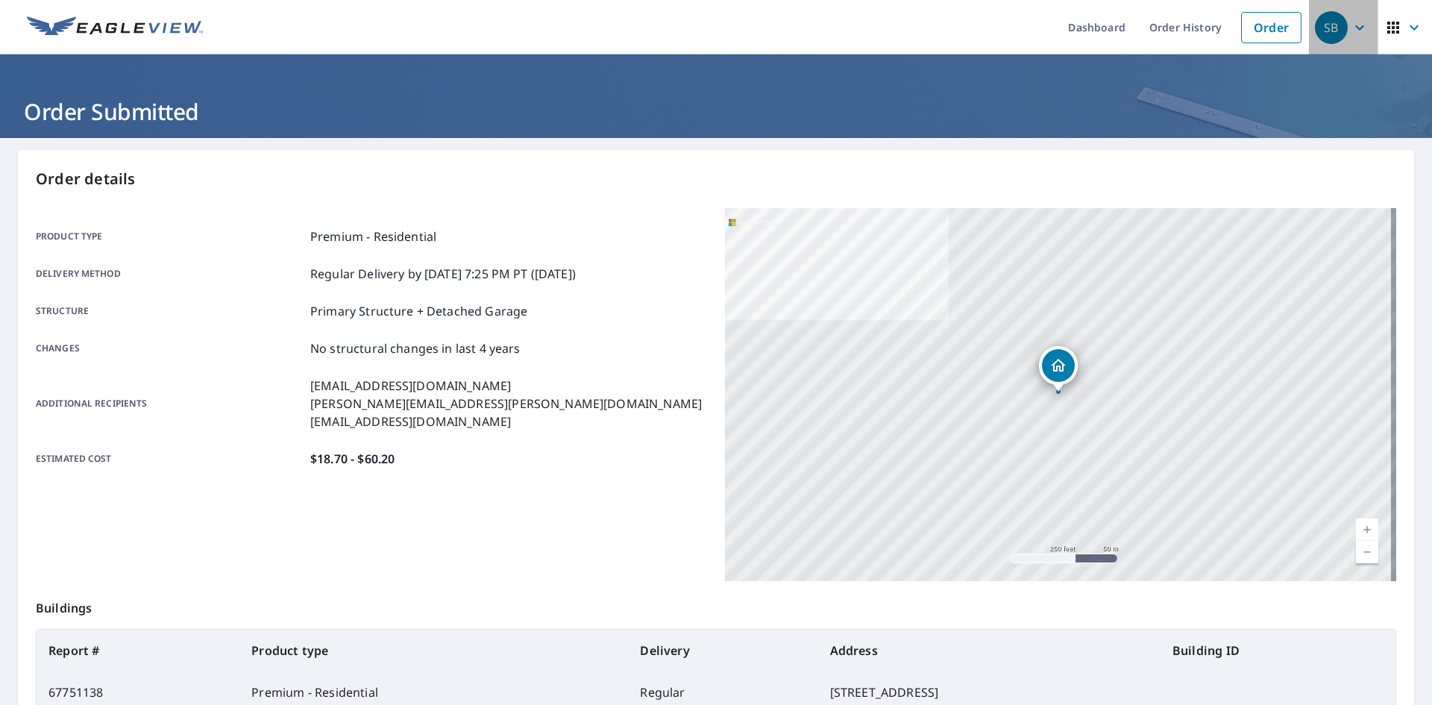
click at [1327, 24] on div "SB" at bounding box center [1331, 27] width 33 height 33
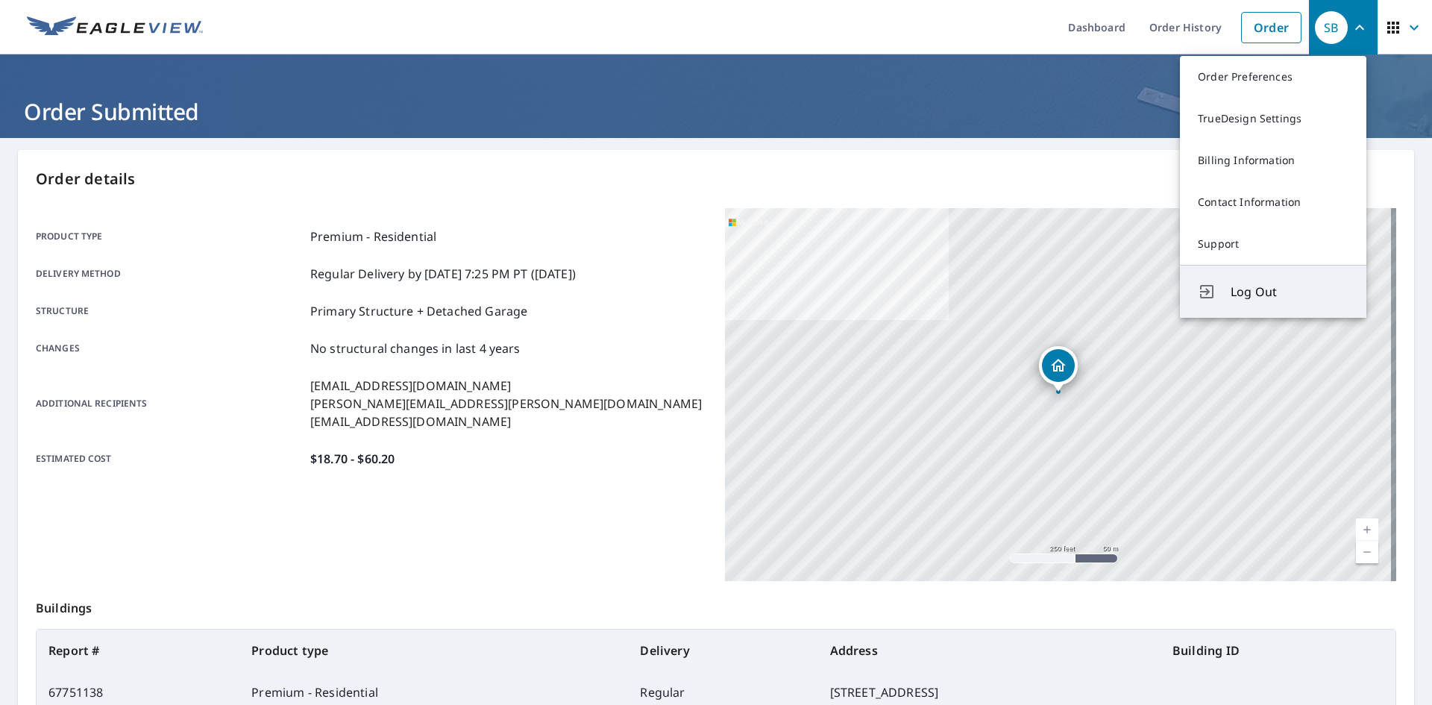
click at [1274, 293] on span "Log Out" at bounding box center [1289, 292] width 118 height 18
